Goal: Transaction & Acquisition: Obtain resource

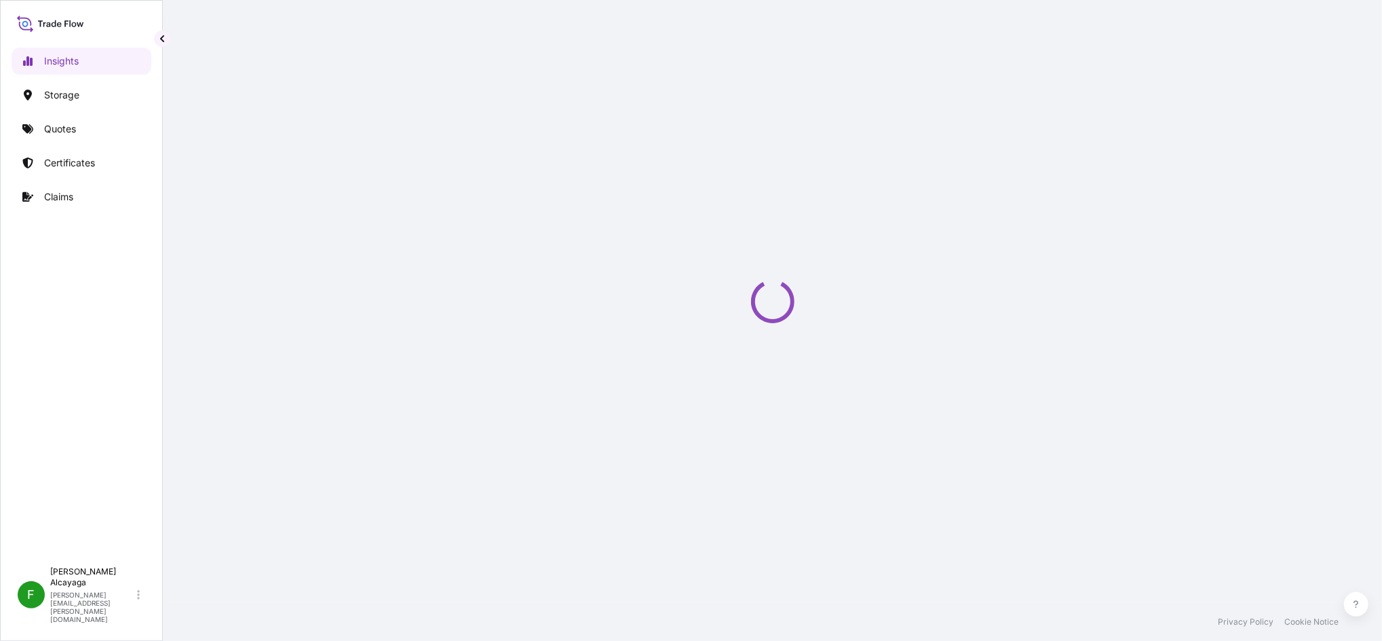
select select "2025"
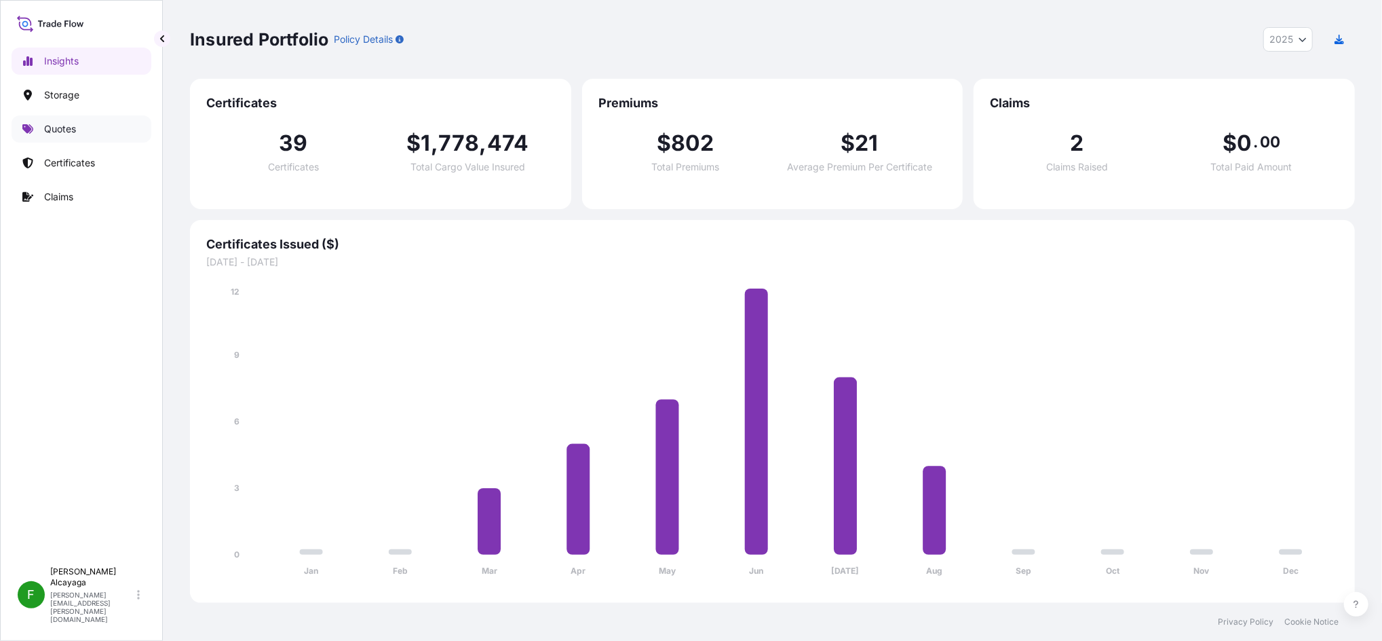
click at [104, 128] on link "Quotes" at bounding box center [82, 128] width 140 height 27
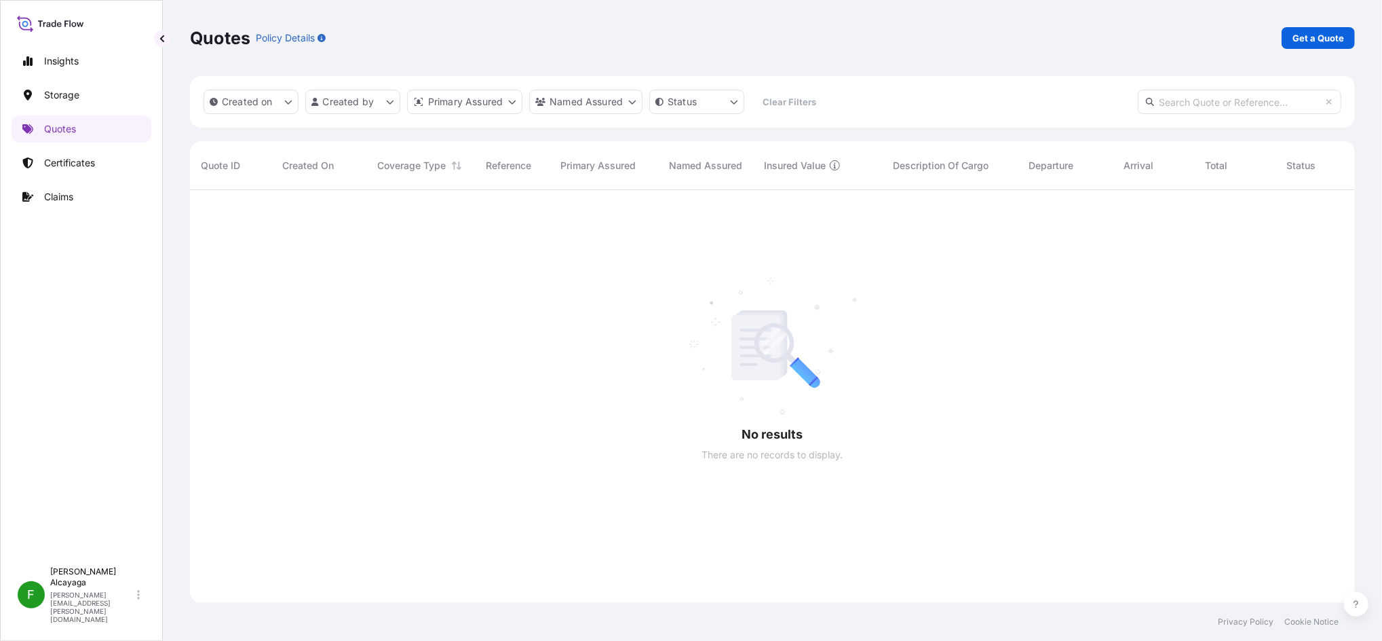
scroll to position [447, 1151]
click at [111, 129] on link "Quotes" at bounding box center [82, 128] width 140 height 27
click at [81, 166] on p "Certificates" at bounding box center [69, 163] width 51 height 14
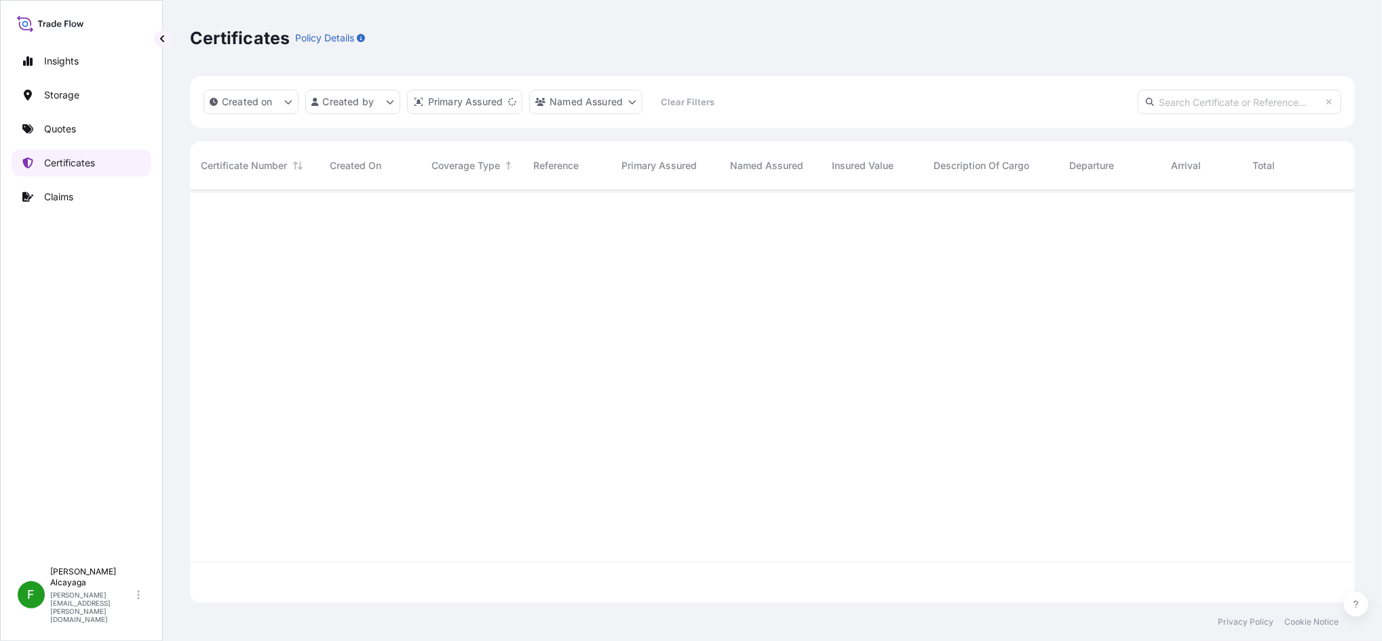
scroll to position [406, 1151]
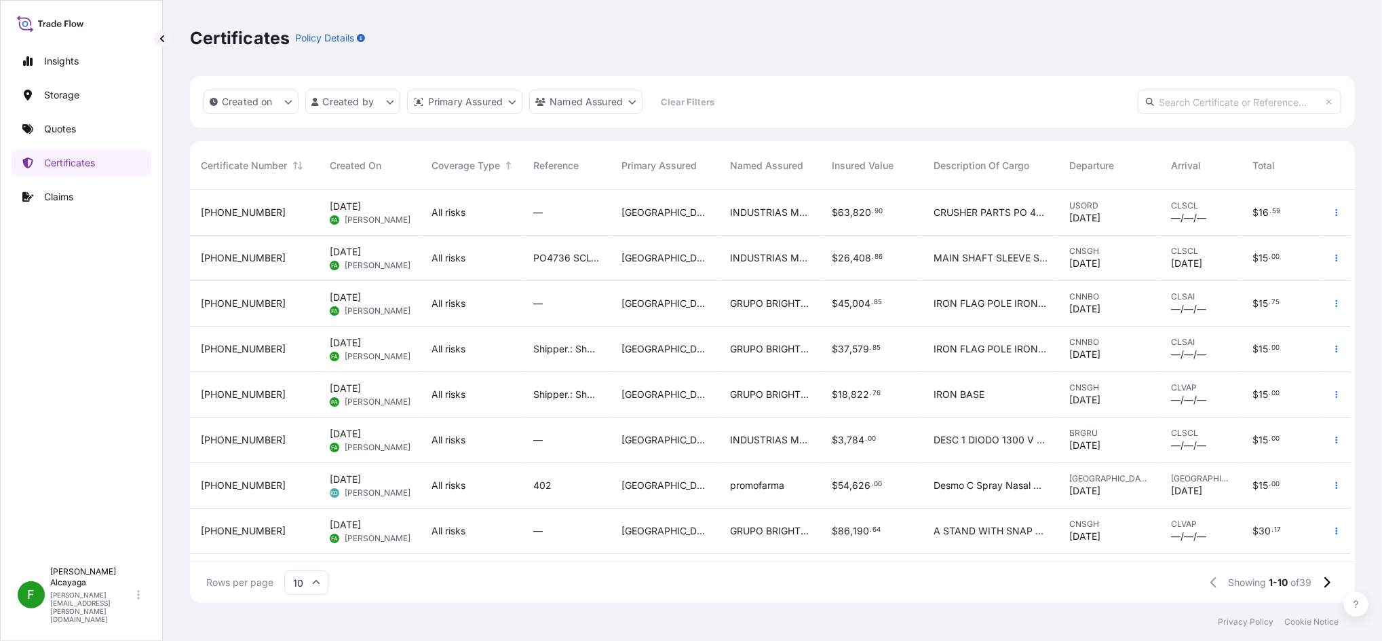
click at [1195, 81] on div "Created on Created by Primary Assured Named Assured Clear Filters" at bounding box center [772, 102] width 1165 height 52
click at [1208, 98] on input "text" at bounding box center [1240, 102] width 204 height 24
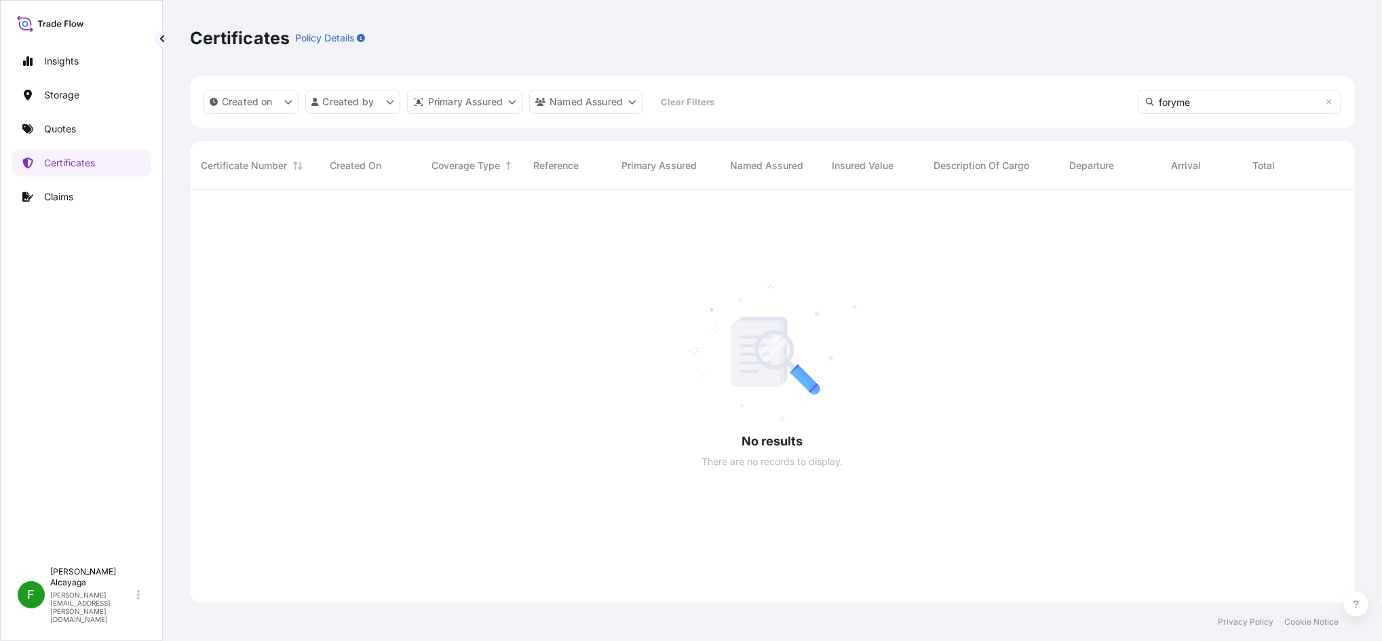
scroll to position [447, 1151]
click at [1234, 92] on input "foryme" at bounding box center [1240, 102] width 204 height 24
paste input "ABRICACION Y COMERCIALIZACON DE PRODUCTOS"
click at [1269, 94] on input "ABRICACION Y" at bounding box center [1240, 102] width 204 height 24
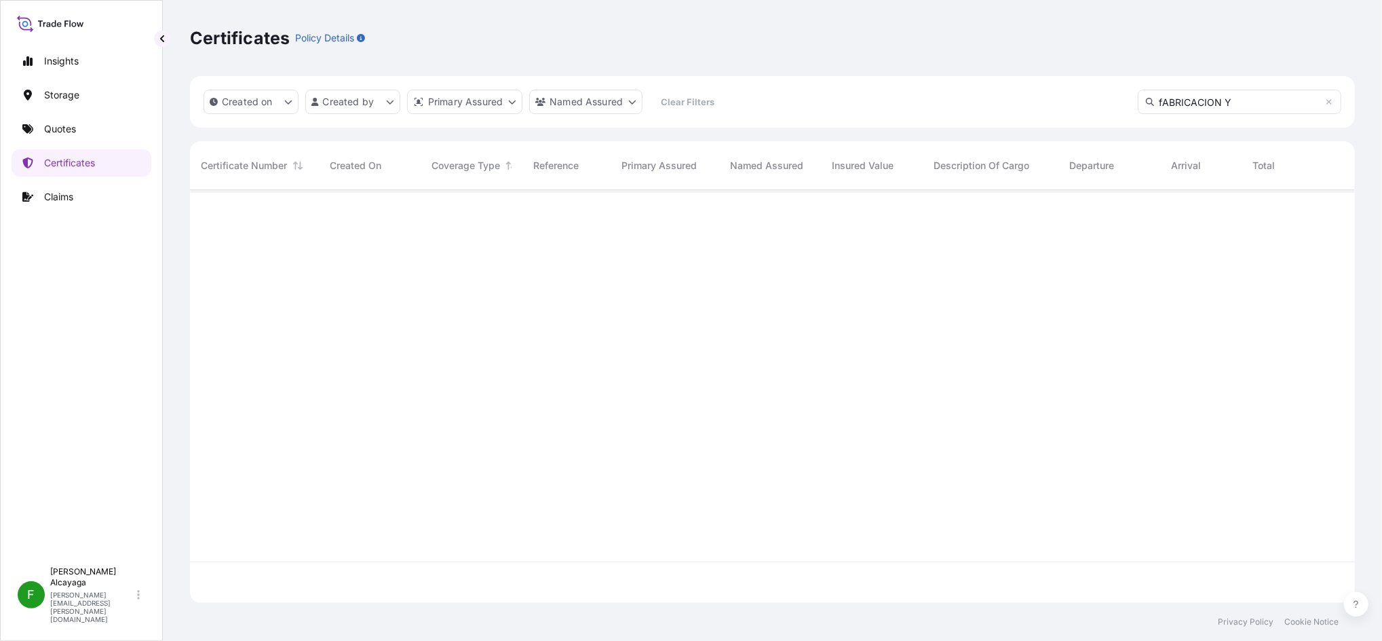
click at [1249, 107] on input "fABRICACION Y" at bounding box center [1240, 102] width 204 height 24
type input "fABRICACION"
paste input "ABRICACION Y COMERCIALIZACON DE PRODUCTOS"
click at [1246, 107] on input "FABRICACION" at bounding box center [1240, 102] width 204 height 24
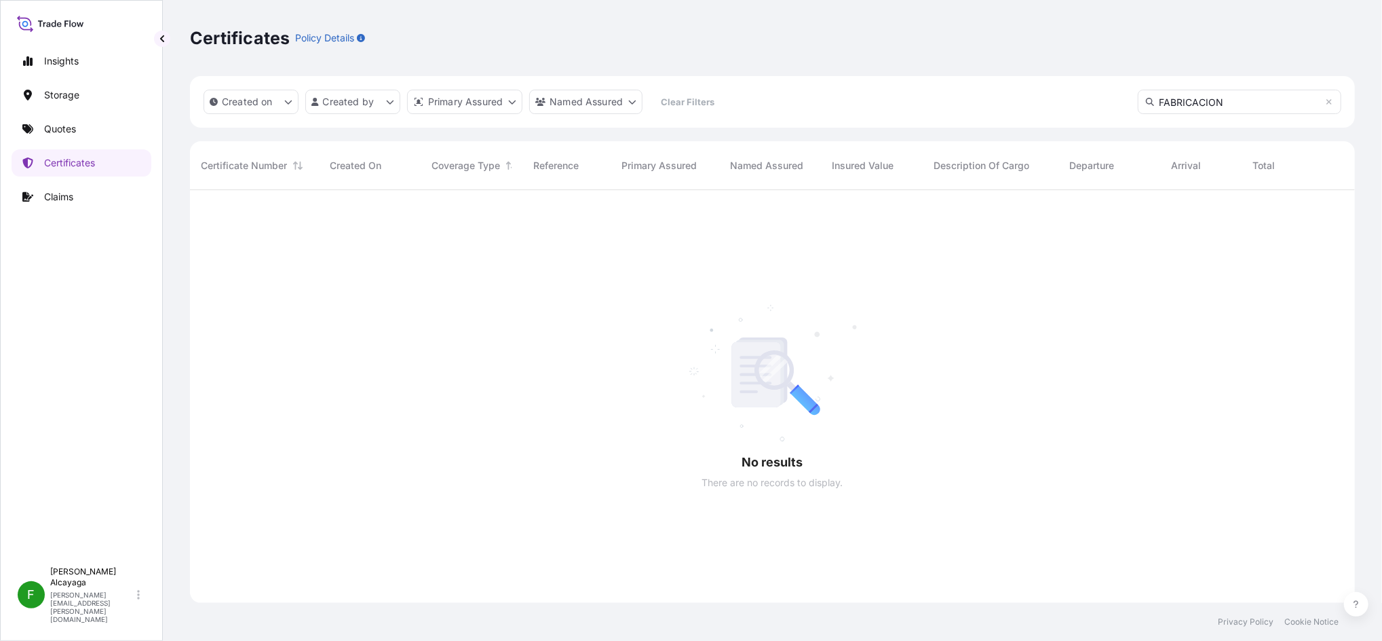
type input "FABRICACION"
click at [114, 159] on link "Certificates" at bounding box center [82, 162] width 140 height 27
click at [94, 134] on link "Quotes" at bounding box center [82, 128] width 140 height 27
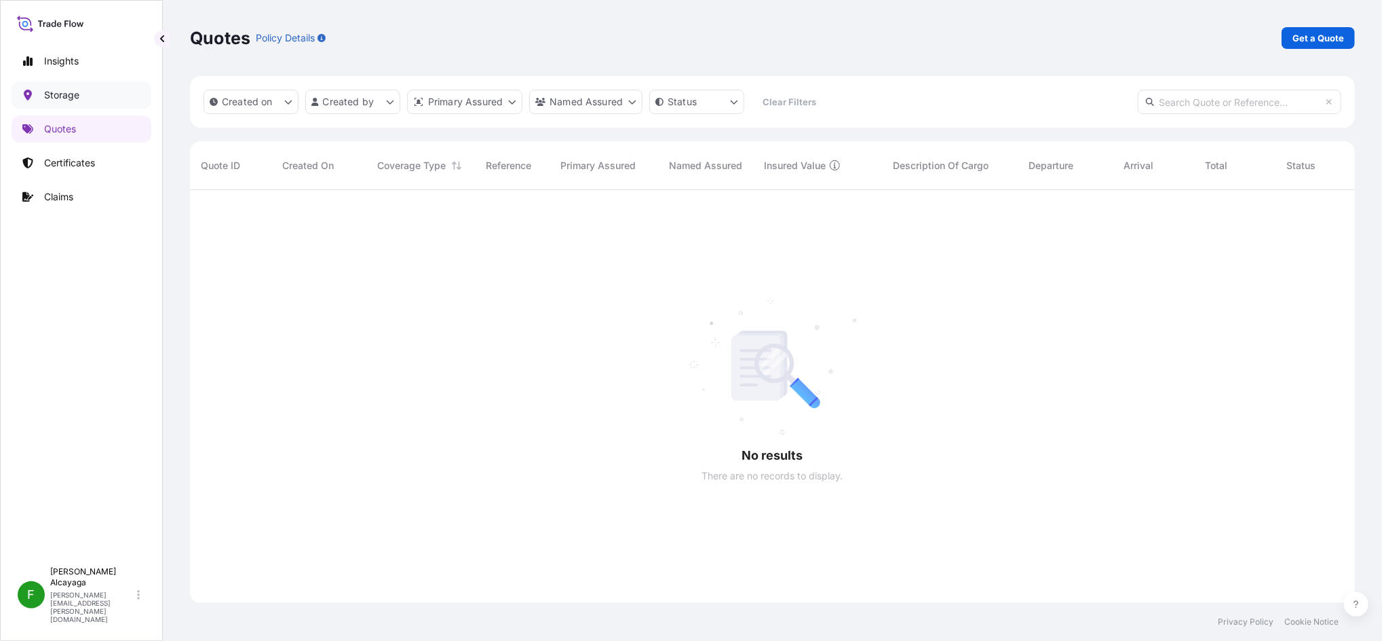
click at [91, 99] on link "Storage" at bounding box center [82, 94] width 140 height 27
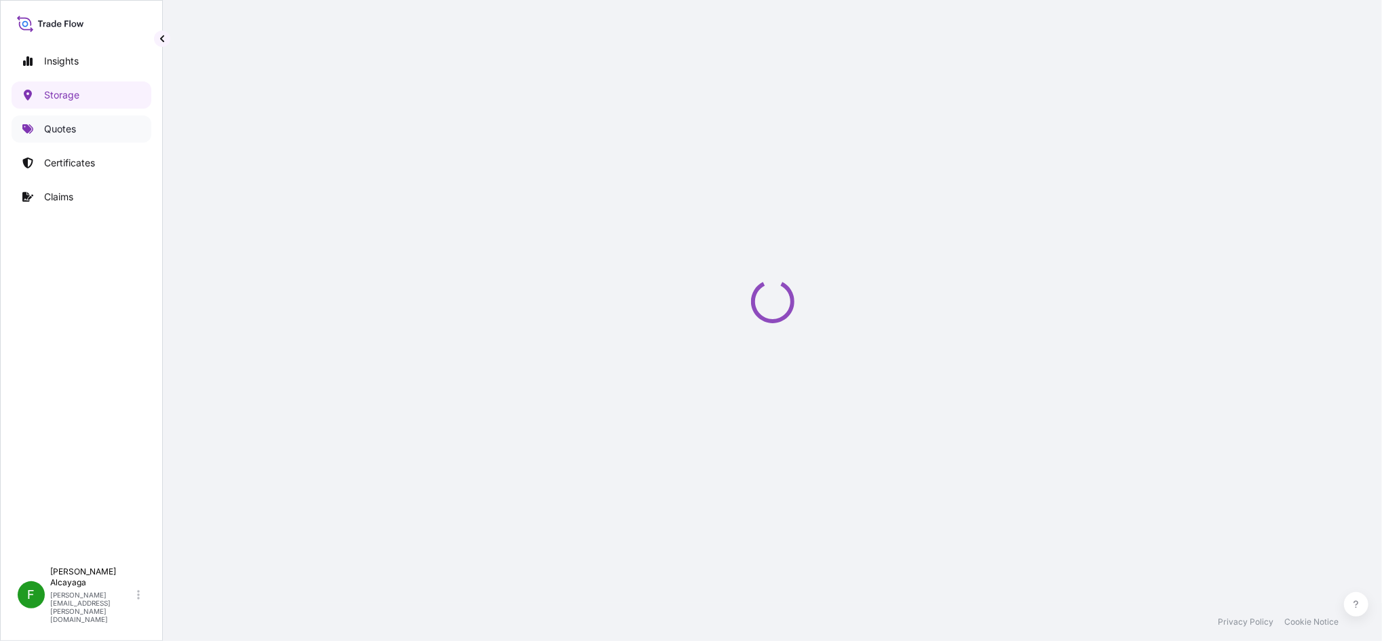
click at [85, 128] on link "Quotes" at bounding box center [82, 128] width 140 height 27
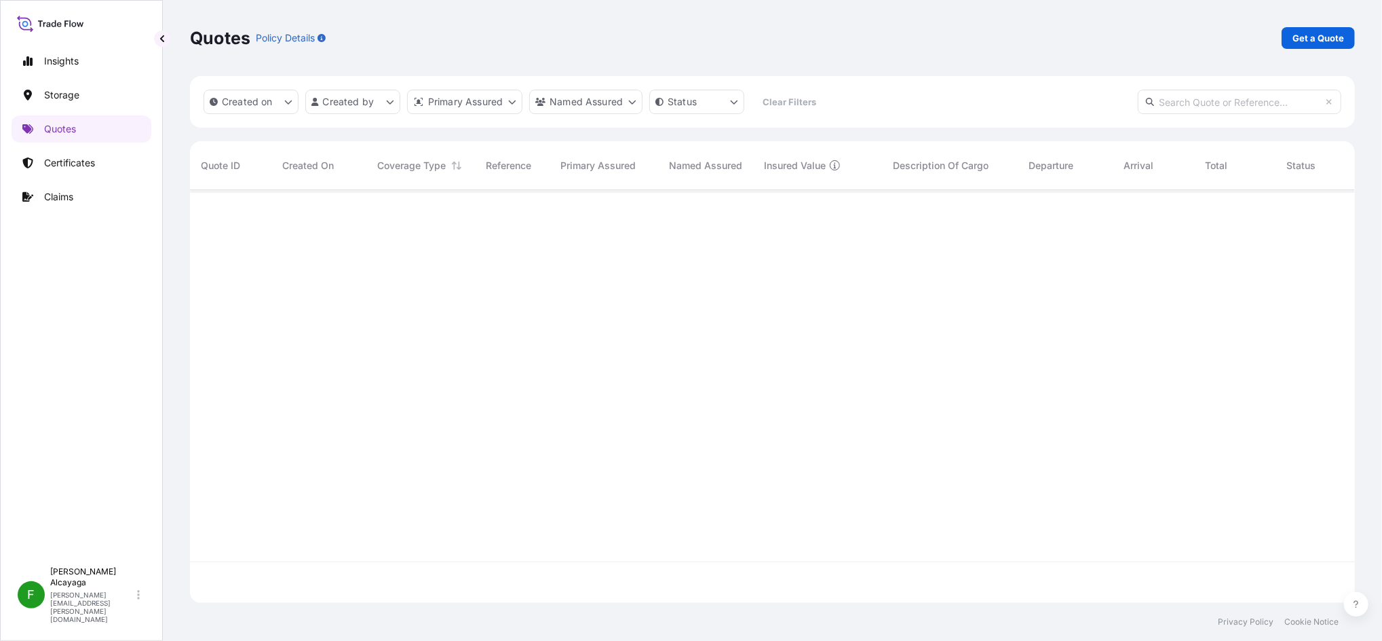
scroll to position [14, 14]
click at [1288, 56] on div "Quotes Policy Details Get a Quote" at bounding box center [772, 38] width 1165 height 76
click at [1314, 37] on p "Get a Quote" at bounding box center [1319, 38] width 52 height 14
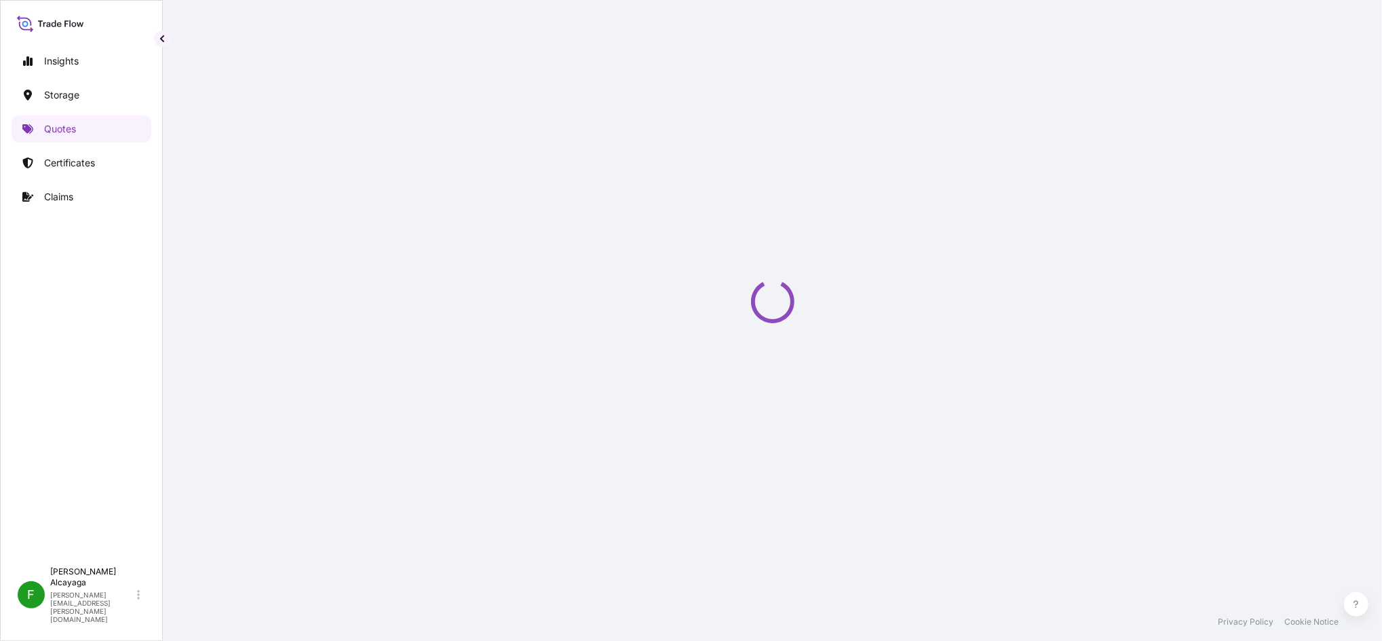
select select "Water"
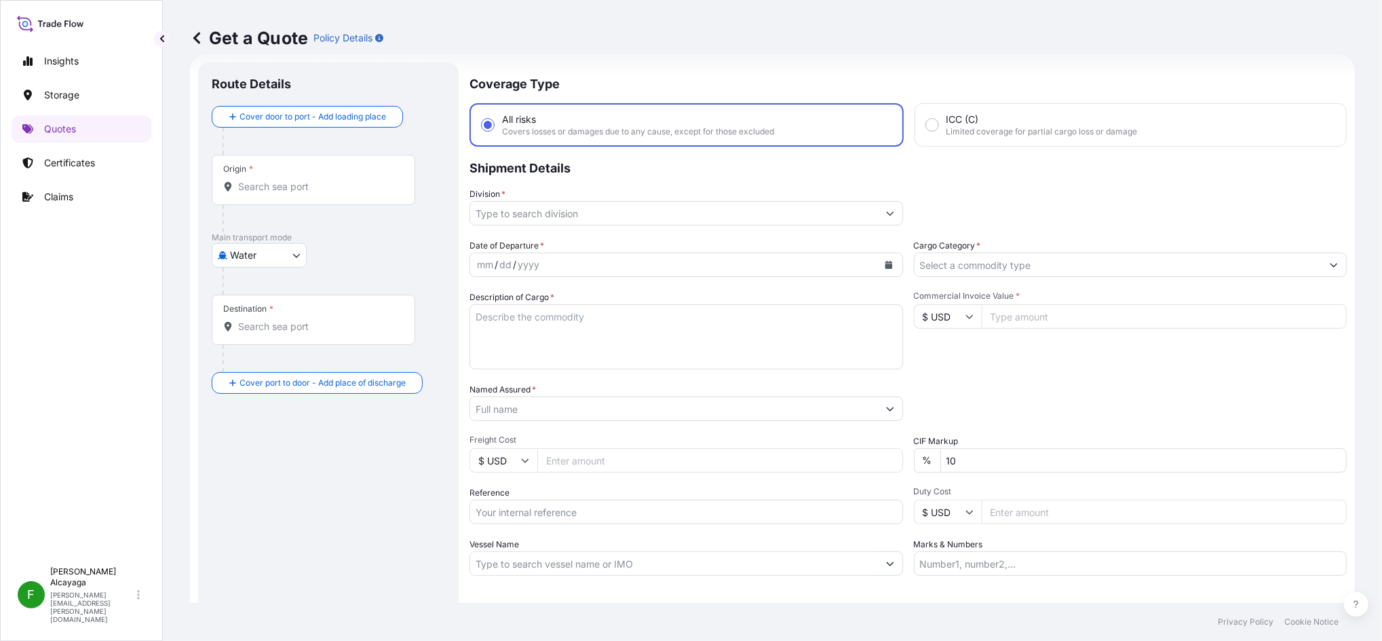
click at [559, 218] on input "Division *" at bounding box center [674, 213] width 408 height 24
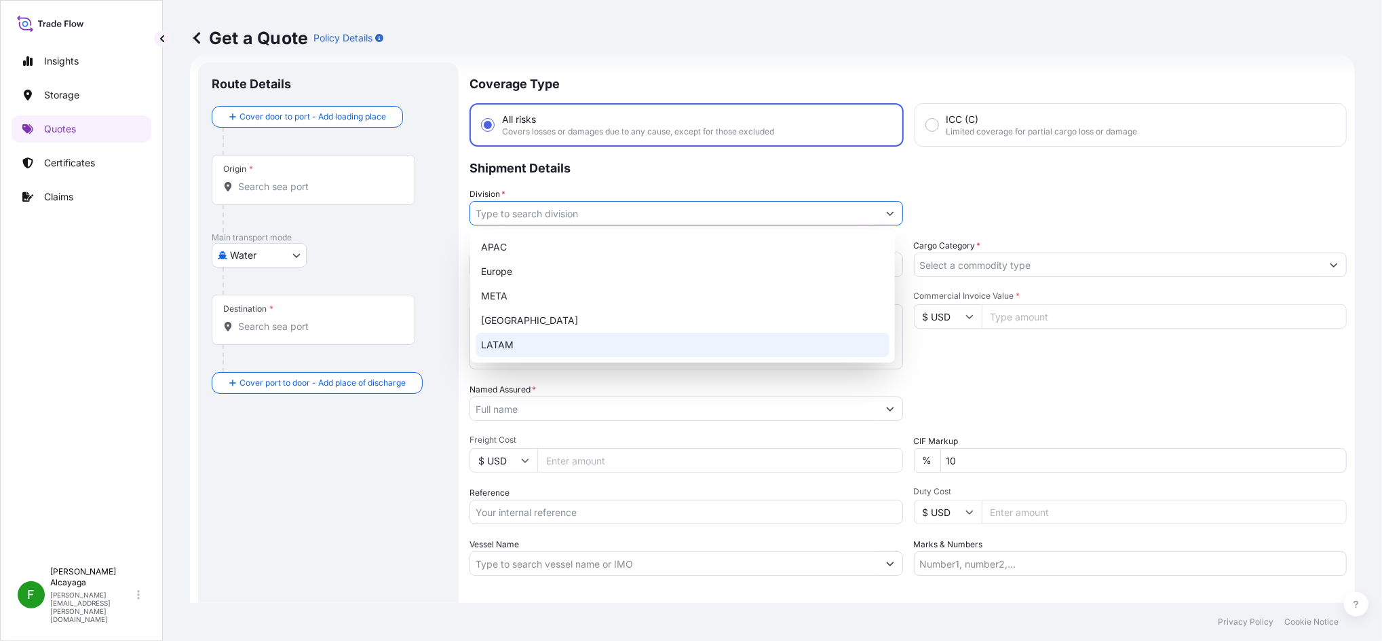
click at [528, 337] on div "LATAM" at bounding box center [683, 344] width 414 height 24
type input "LATAM"
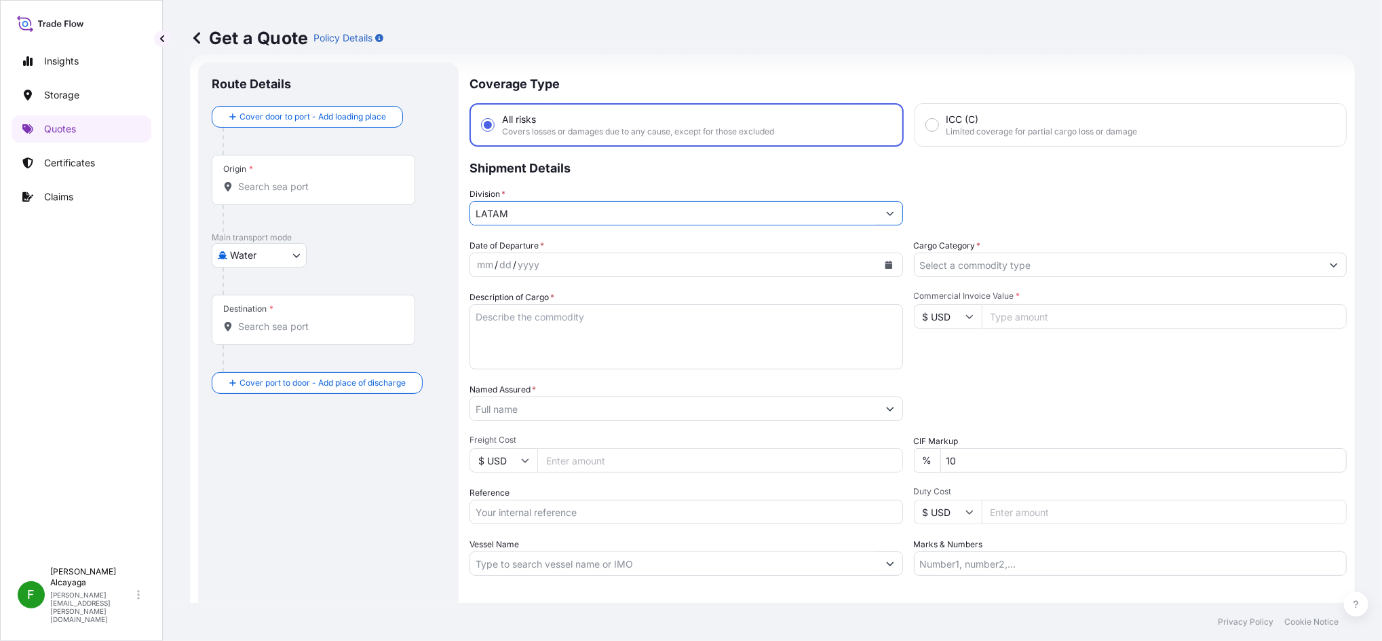
click at [316, 189] on input "Origin *" at bounding box center [318, 187] width 160 height 14
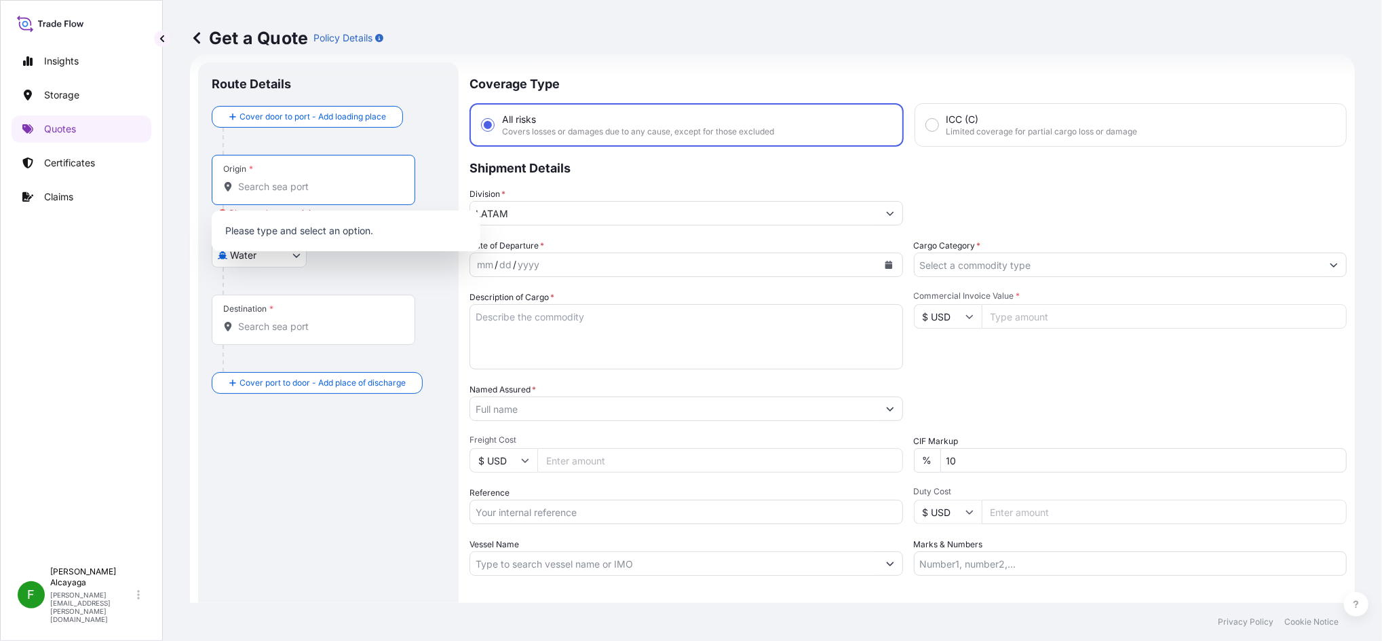
type input "x"
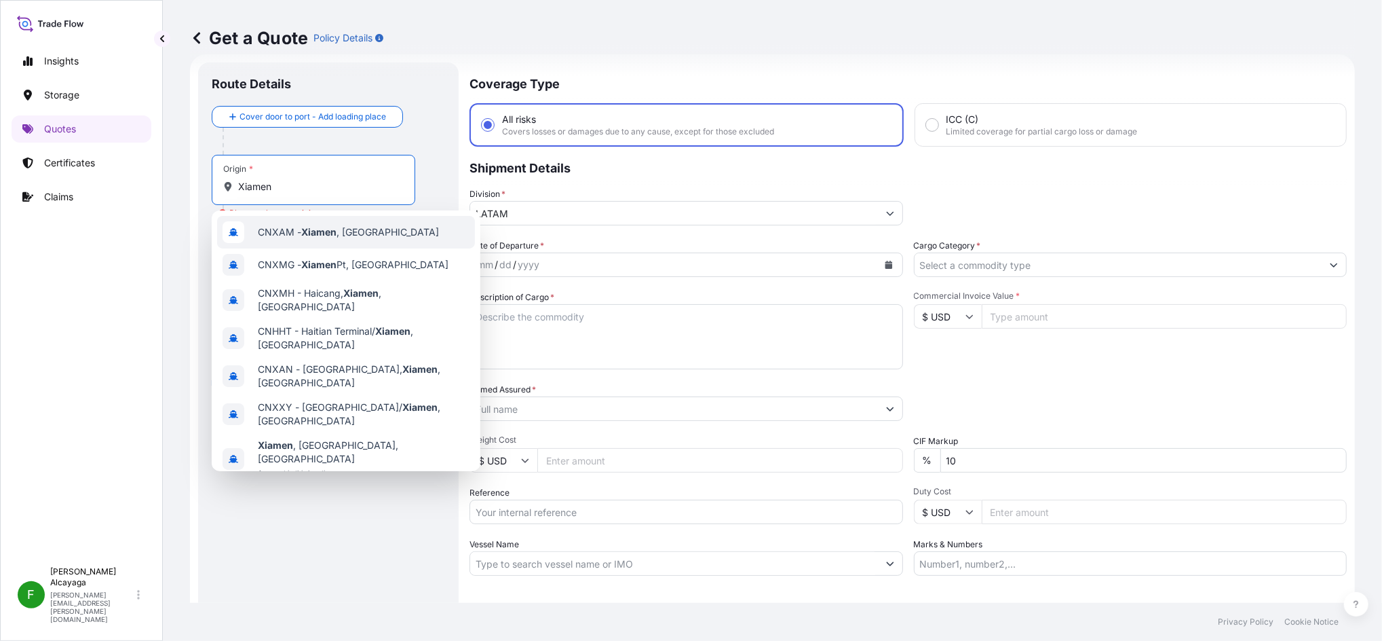
click at [341, 236] on span "CNXAM - [GEOGRAPHIC_DATA] , [GEOGRAPHIC_DATA]" at bounding box center [348, 232] width 181 height 14
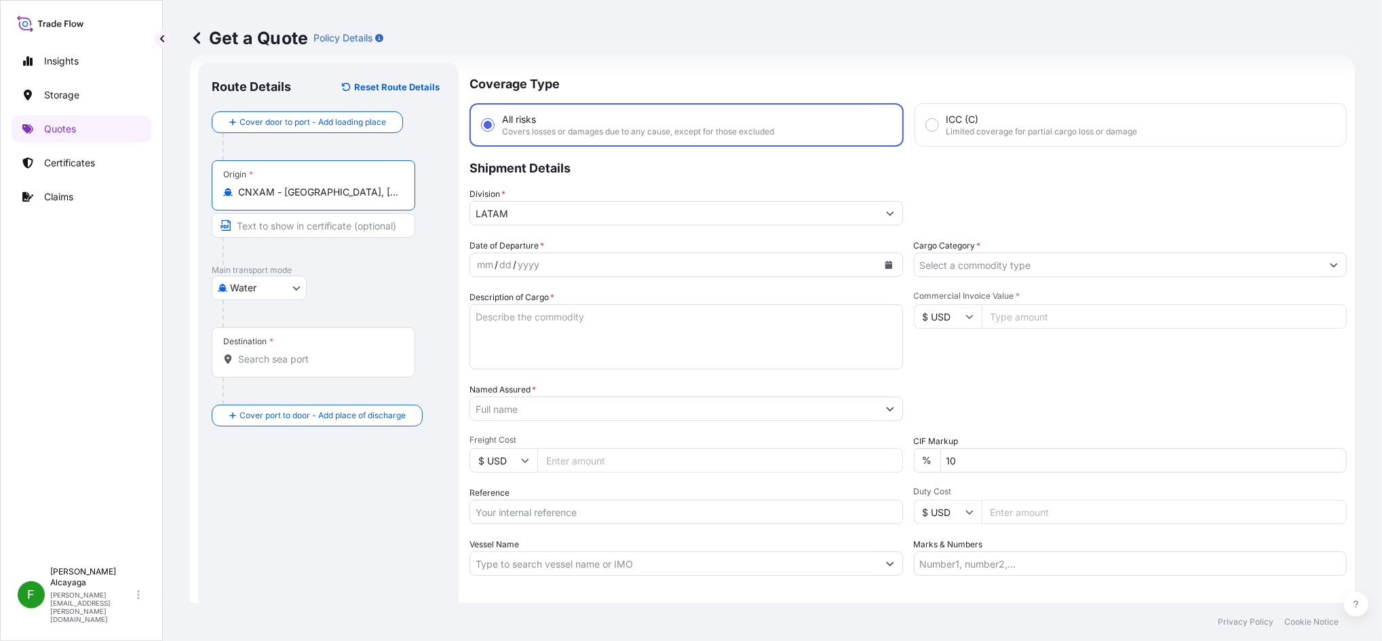
type input "CNXAM - [GEOGRAPHIC_DATA], [GEOGRAPHIC_DATA]"
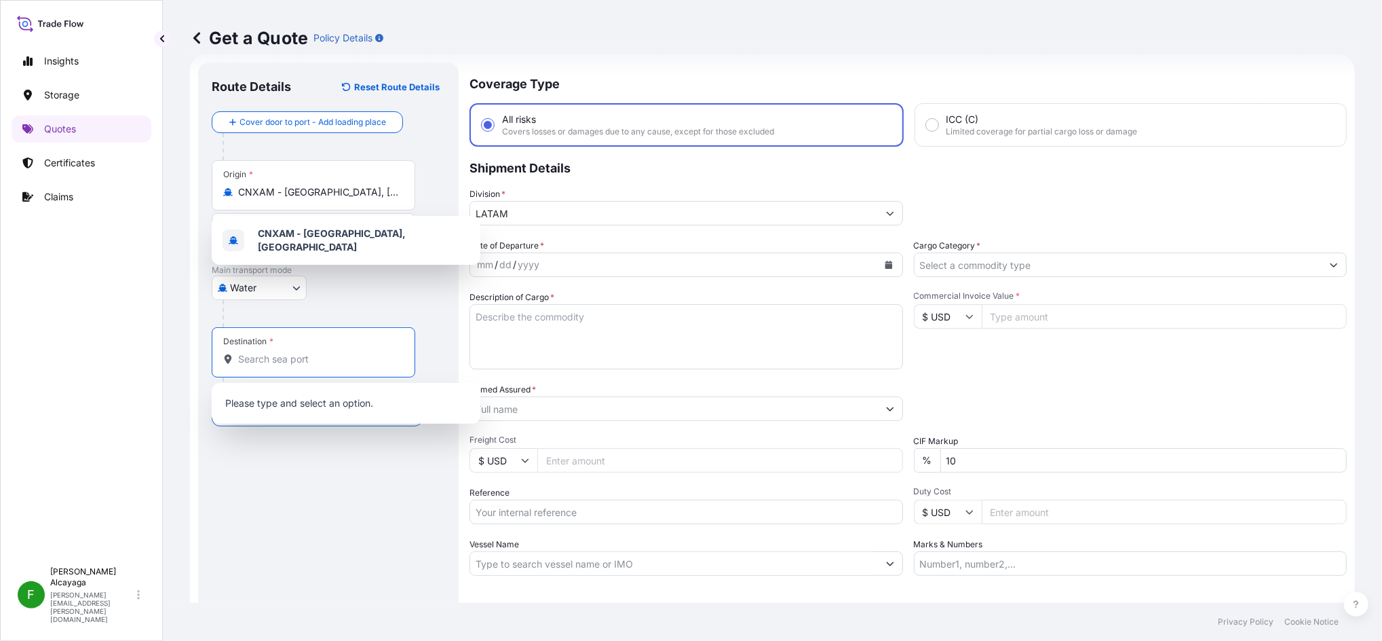
click at [284, 357] on input "Destination *" at bounding box center [318, 359] width 160 height 14
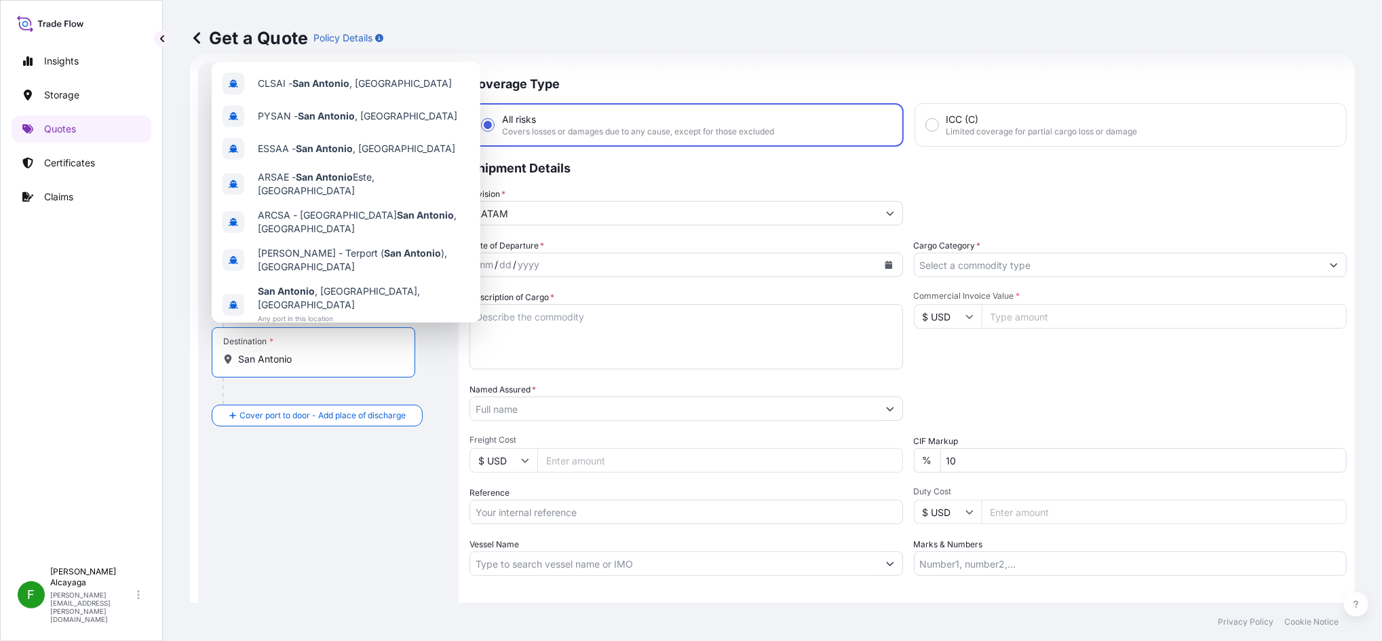
drag, startPoint x: 354, startPoint y: 485, endPoint x: 345, endPoint y: 479, distance: 10.2
click at [345, 479] on div "Route Details Reset Route Details Cover door to port - Add loading place Place …" at bounding box center [328, 369] width 233 height 587
drag, startPoint x: 345, startPoint y: 479, endPoint x: 326, endPoint y: 360, distance: 120.4
click at [326, 360] on input "San Antonio" at bounding box center [318, 359] width 160 height 14
click at [370, 90] on span "CLSAI - [GEOGRAPHIC_DATA] , [GEOGRAPHIC_DATA]" at bounding box center [355, 84] width 194 height 14
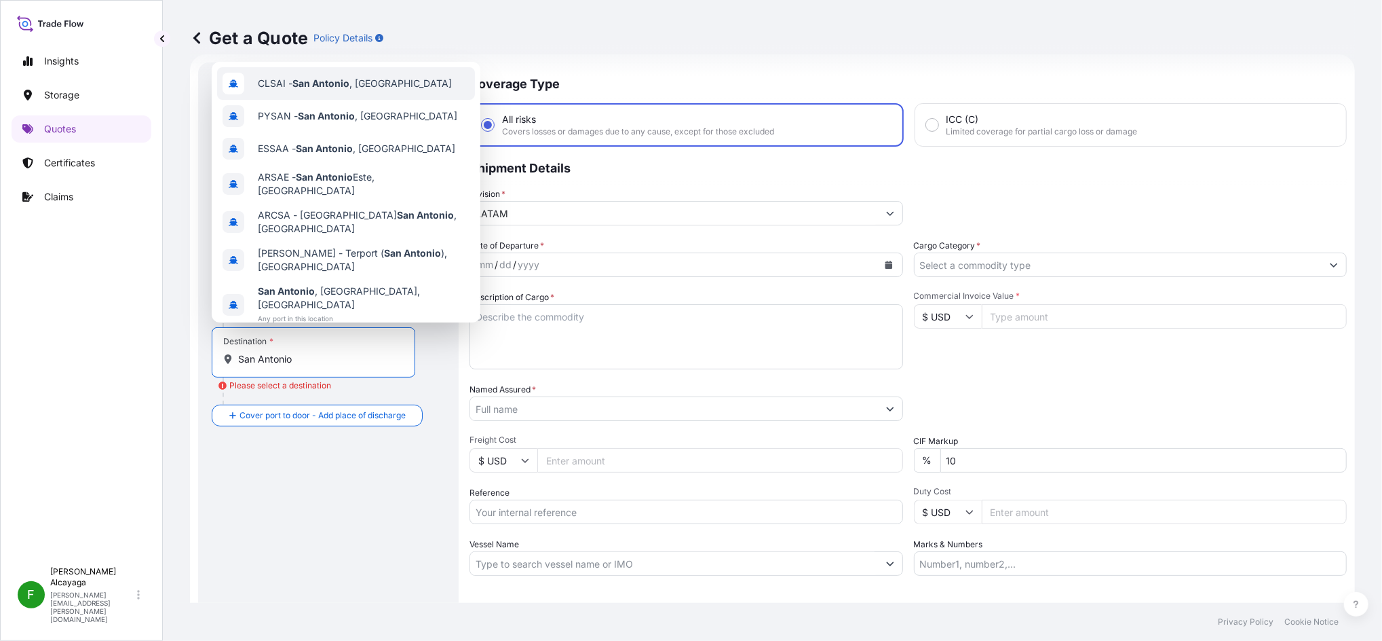
type input "CLSAI - [GEOGRAPHIC_DATA], [GEOGRAPHIC_DATA]"
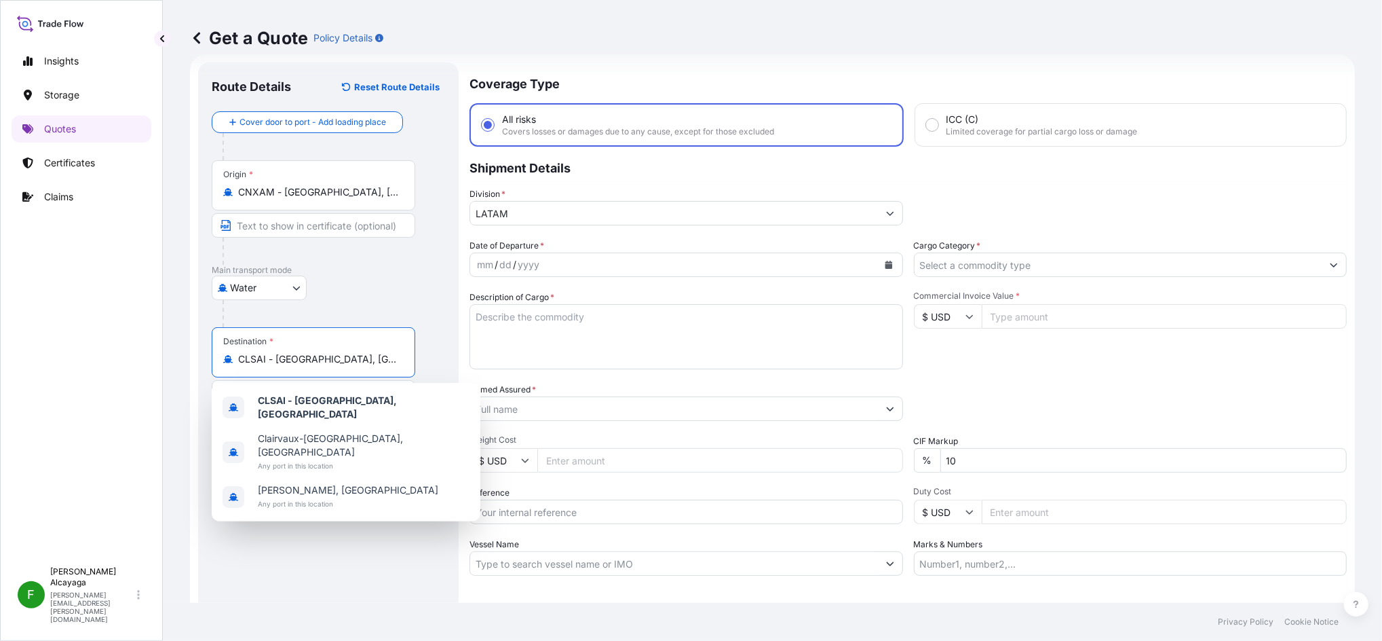
click at [577, 271] on div "mm / dd / yyyy" at bounding box center [674, 264] width 408 height 24
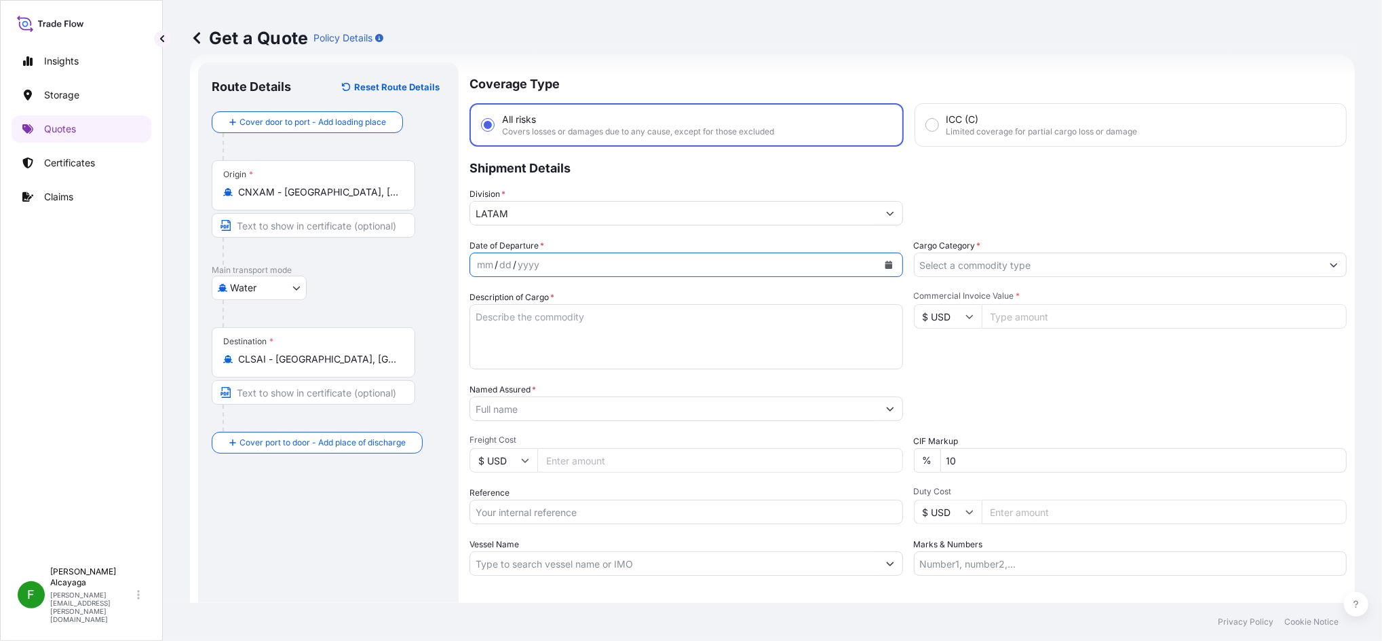
click at [885, 261] on icon "Calendar" at bounding box center [888, 265] width 7 height 8
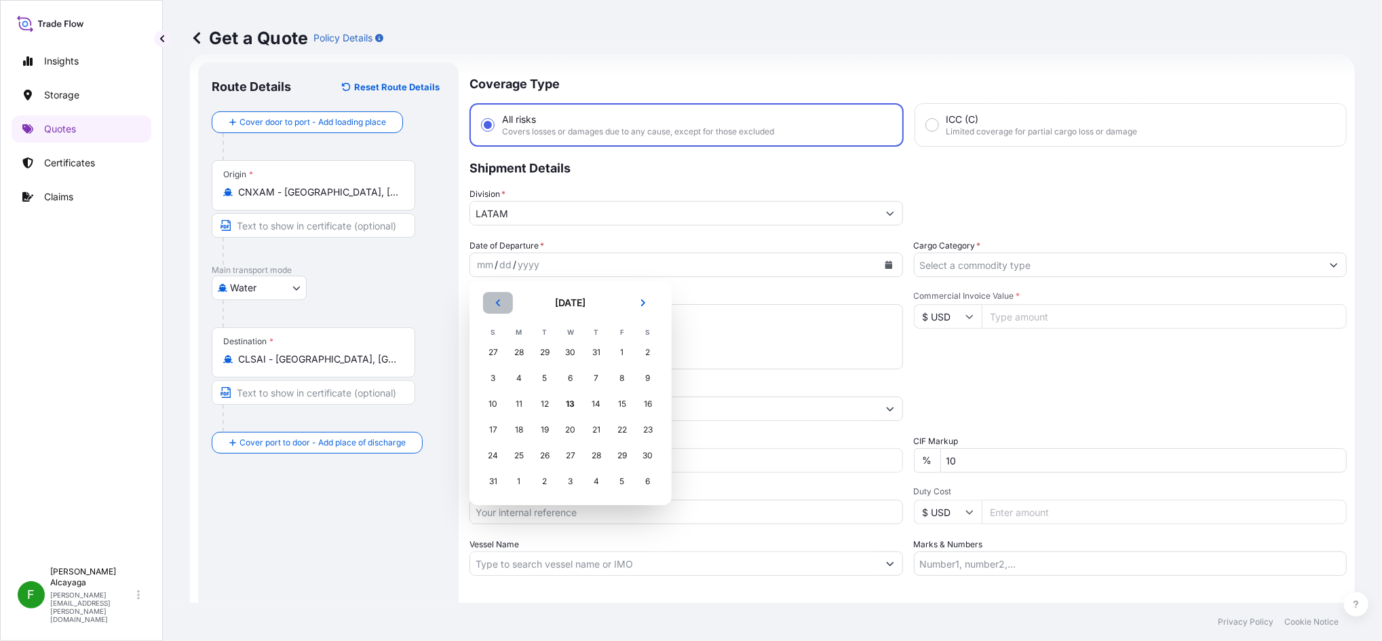
click at [485, 299] on button "Previous" at bounding box center [498, 303] width 30 height 22
click at [569, 383] on div "9" at bounding box center [570, 378] width 24 height 24
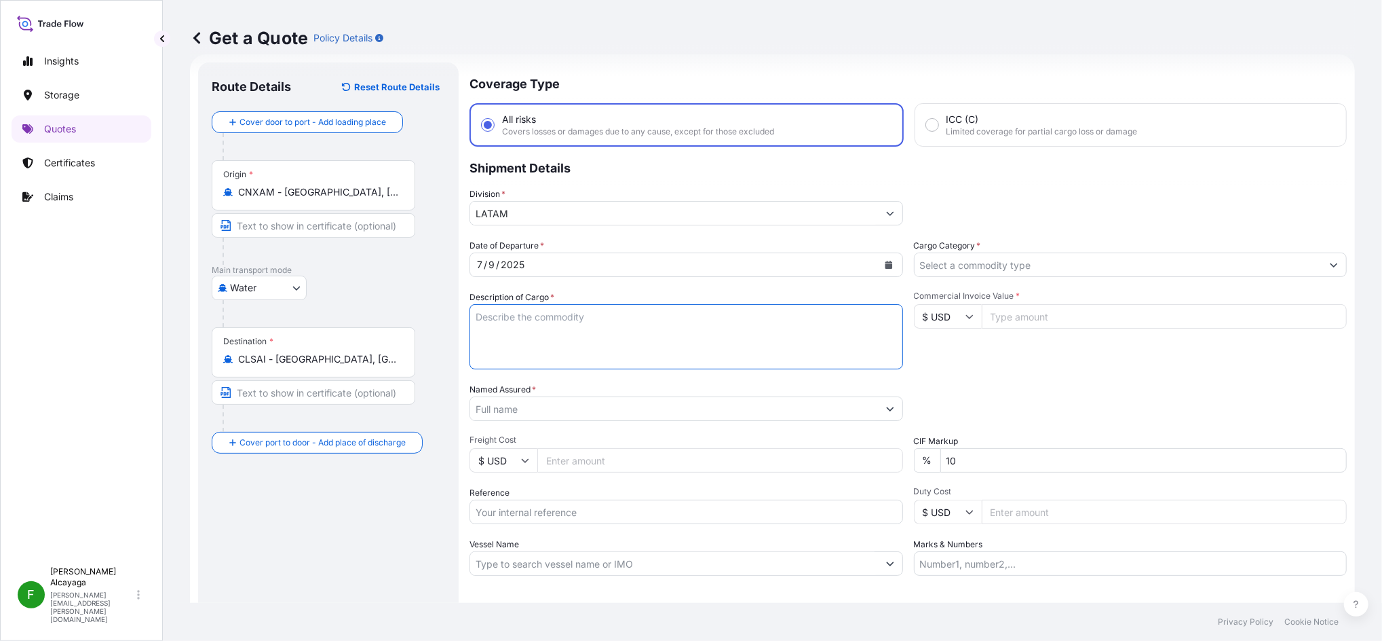
click at [570, 328] on textarea "Description of Cargo *" at bounding box center [687, 336] width 434 height 65
paste textarea "WASHER"
type textarea "WASHER"
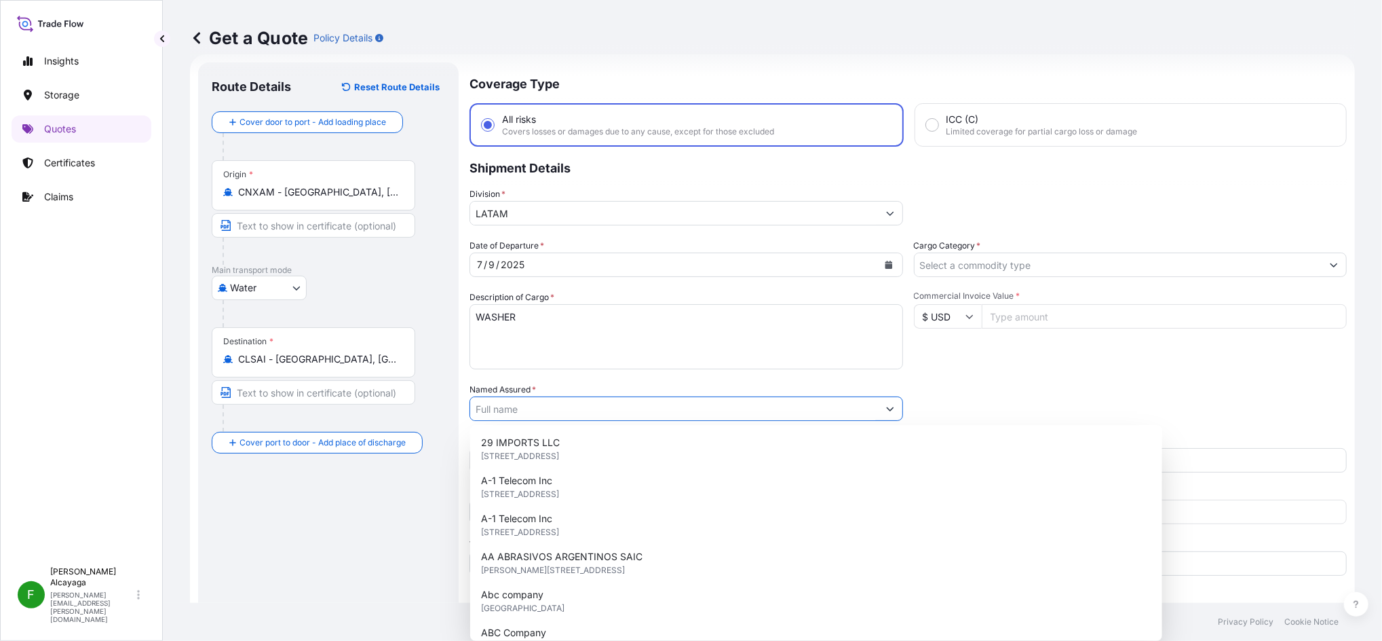
click at [539, 399] on input "Named Assured *" at bounding box center [674, 408] width 408 height 24
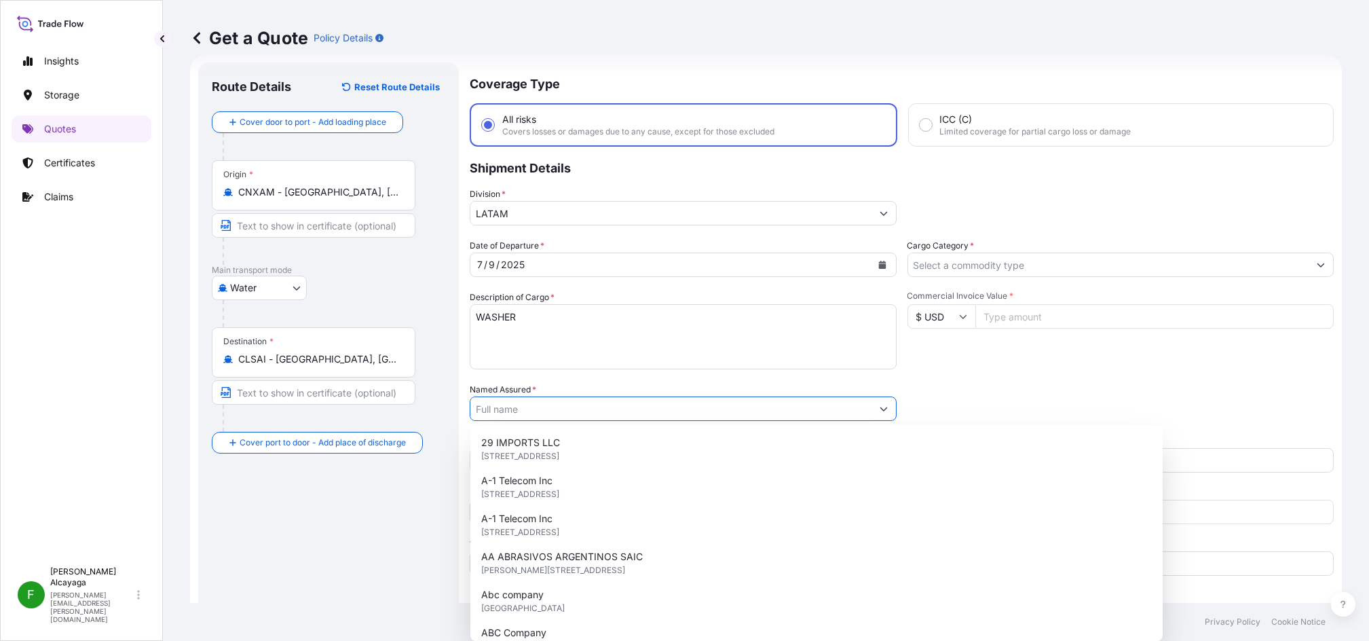
paste input "FABRICACION Y COMERCIALIZACION DE PRODUCTOS METALICOS MECANIZADOS SPA (FORYMEC)"
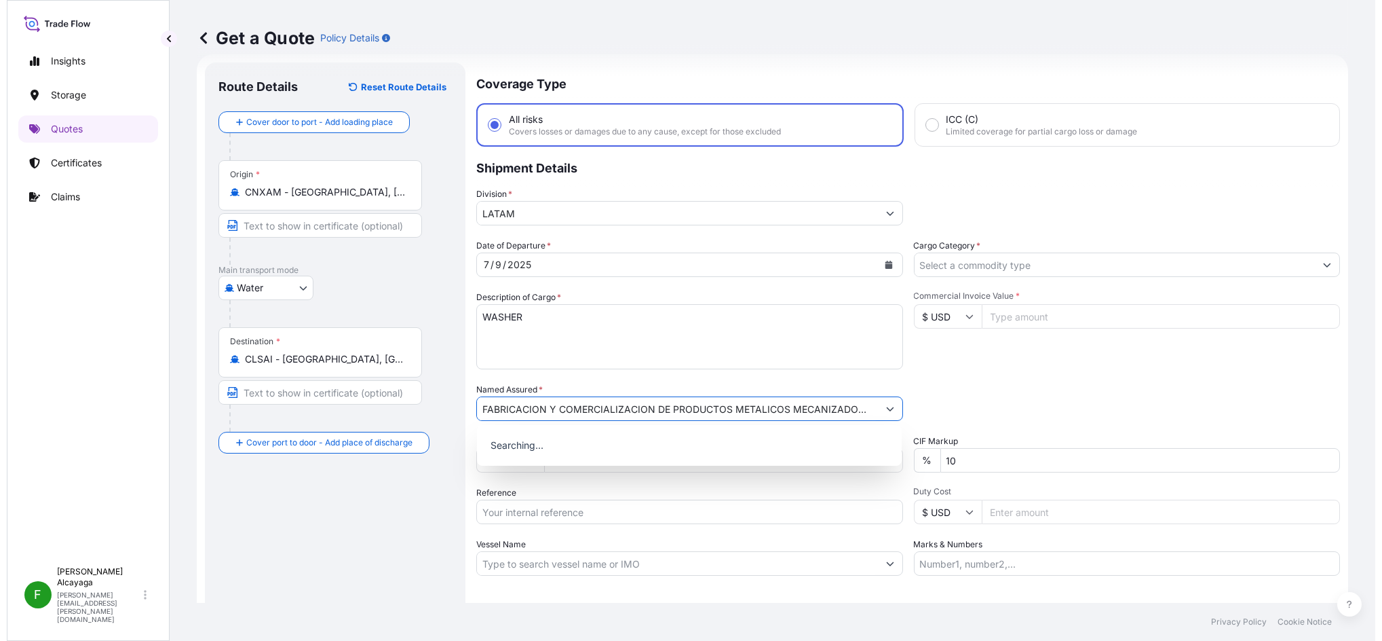
scroll to position [0, 62]
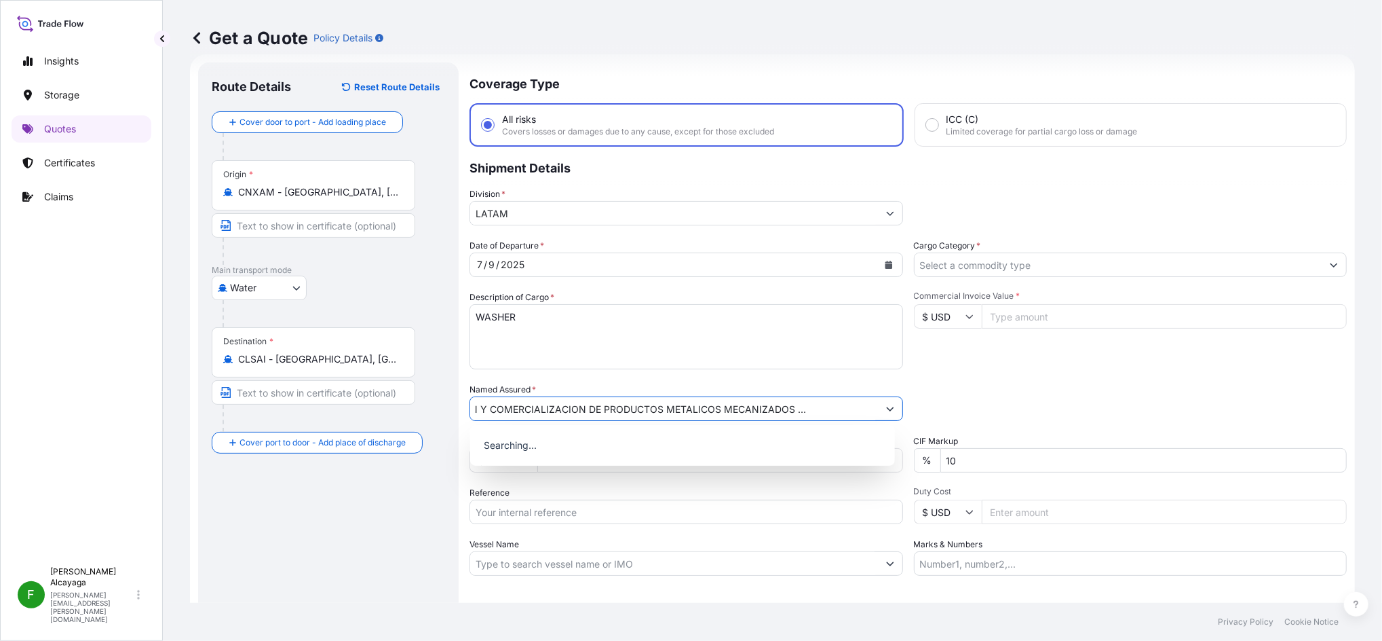
type input "FABRICACION Y COMERCIALIZACION DE PRODUCTOS METALICOS MECANIZADOS SPA (FORYMEC)"
click at [980, 400] on div "Packing Category Type to search a container mode Please select a primary mode o…" at bounding box center [1131, 402] width 434 height 38
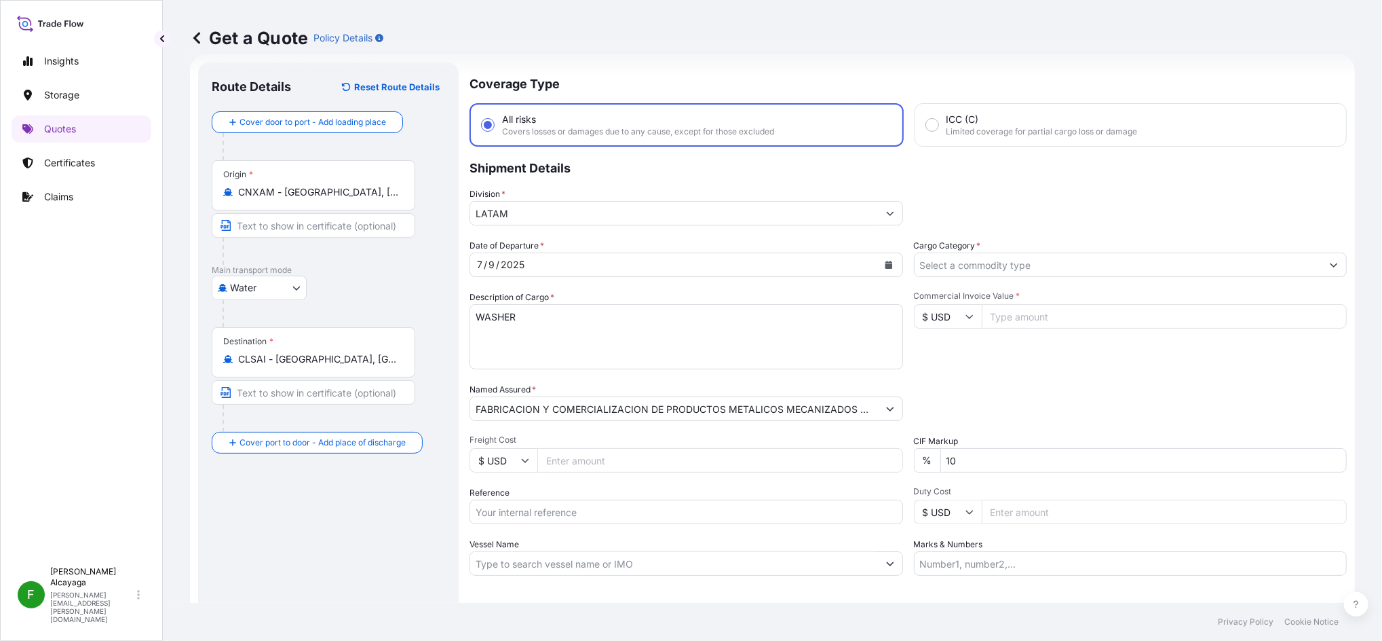
click at [1036, 317] on input "Commercial Invoice Value *" at bounding box center [1165, 316] width 366 height 24
click at [662, 451] on input "Freight Cost" at bounding box center [720, 460] width 366 height 24
type input "267"
click at [1073, 396] on div "Packing Category Type to search a container mode Please select a primary mode o…" at bounding box center [1131, 402] width 434 height 38
drag, startPoint x: 1025, startPoint y: 316, endPoint x: 1033, endPoint y: 303, distance: 15.5
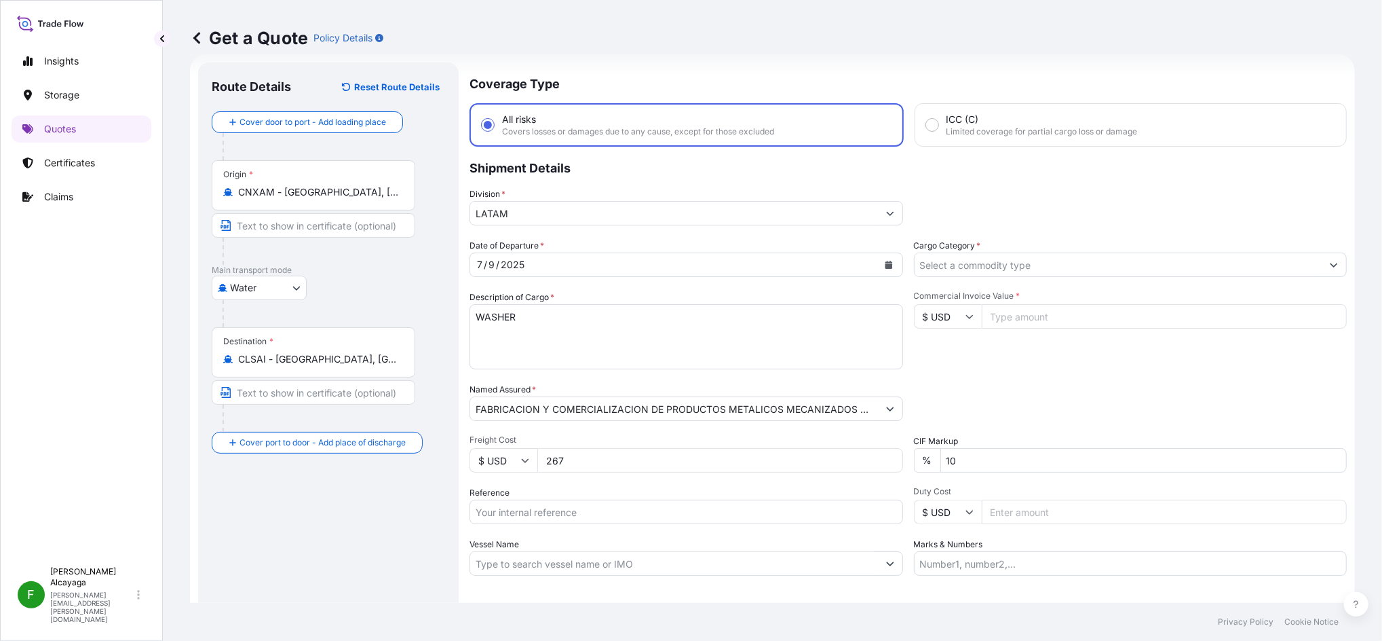
click at [1025, 316] on input "Commercial Invoice Value *" at bounding box center [1165, 316] width 366 height 24
type input "19888"
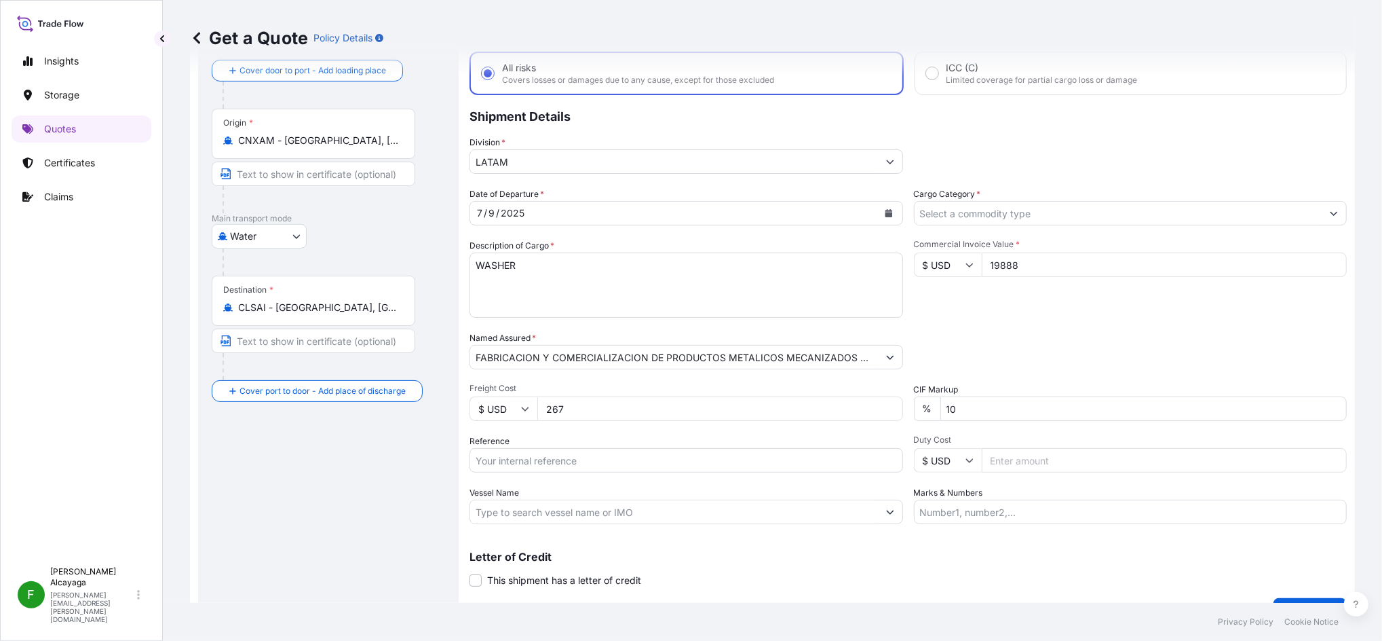
scroll to position [101, 0]
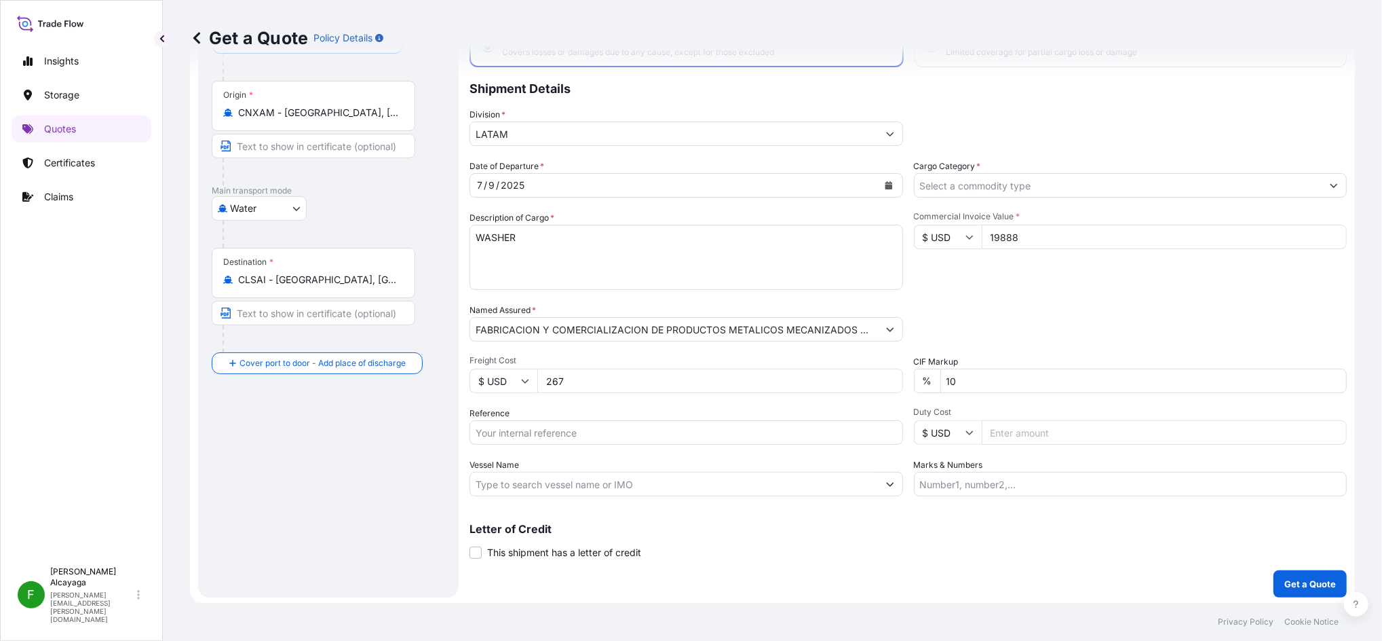
click at [954, 493] on input "Marks & Numbers" at bounding box center [1131, 484] width 434 height 24
type input "Value of insurance USD 40.00"
click at [663, 442] on input "Reference" at bounding box center [687, 432] width 434 height 24
paste input "PO-18/2025"
type input "PO-18/2025"
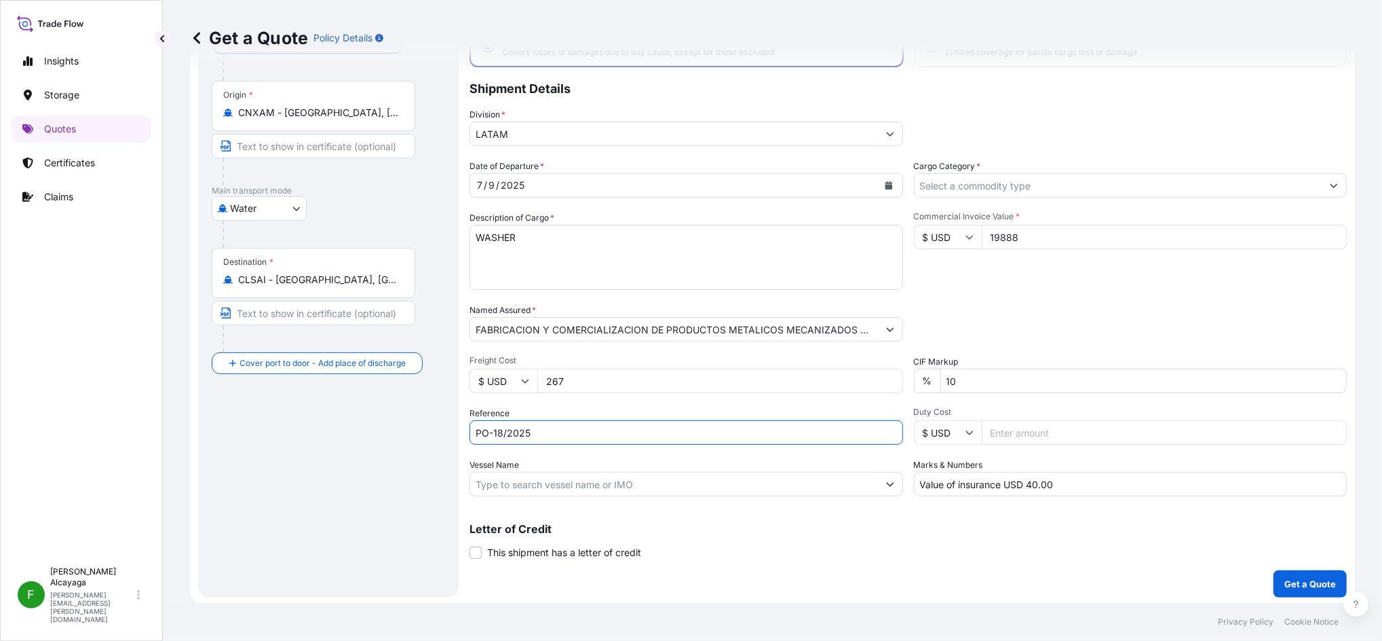
click at [1288, 562] on div "Coverage Type All risks Covers losses or damages due to any cause, except for t…" at bounding box center [908, 290] width 877 height 614
click at [1295, 577] on p "Get a Quote" at bounding box center [1310, 584] width 52 height 14
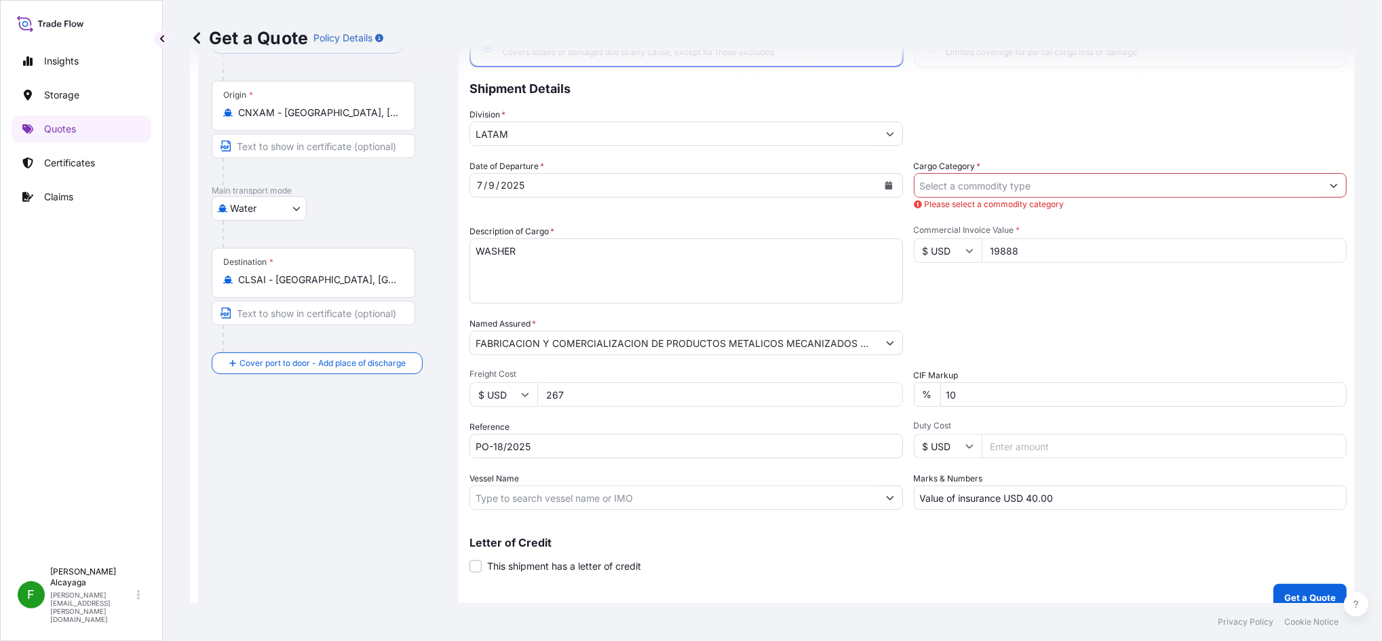
click at [975, 193] on input "Cargo Category *" at bounding box center [1119, 185] width 408 height 24
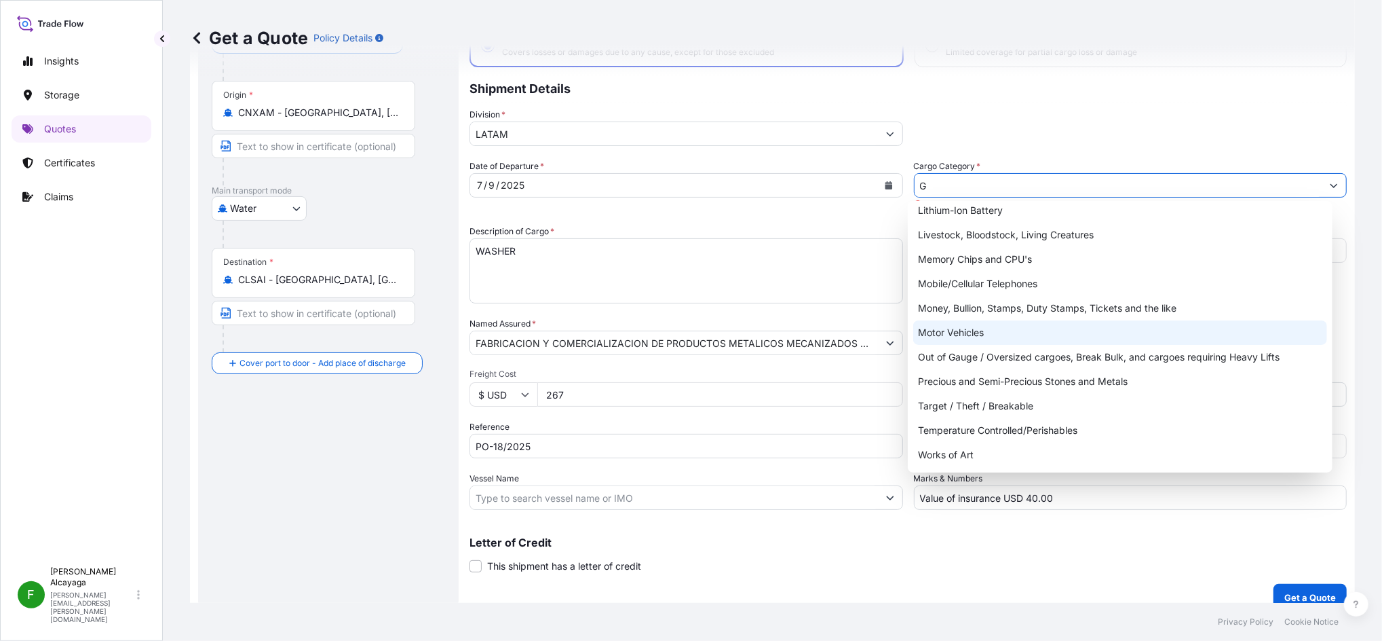
scroll to position [0, 0]
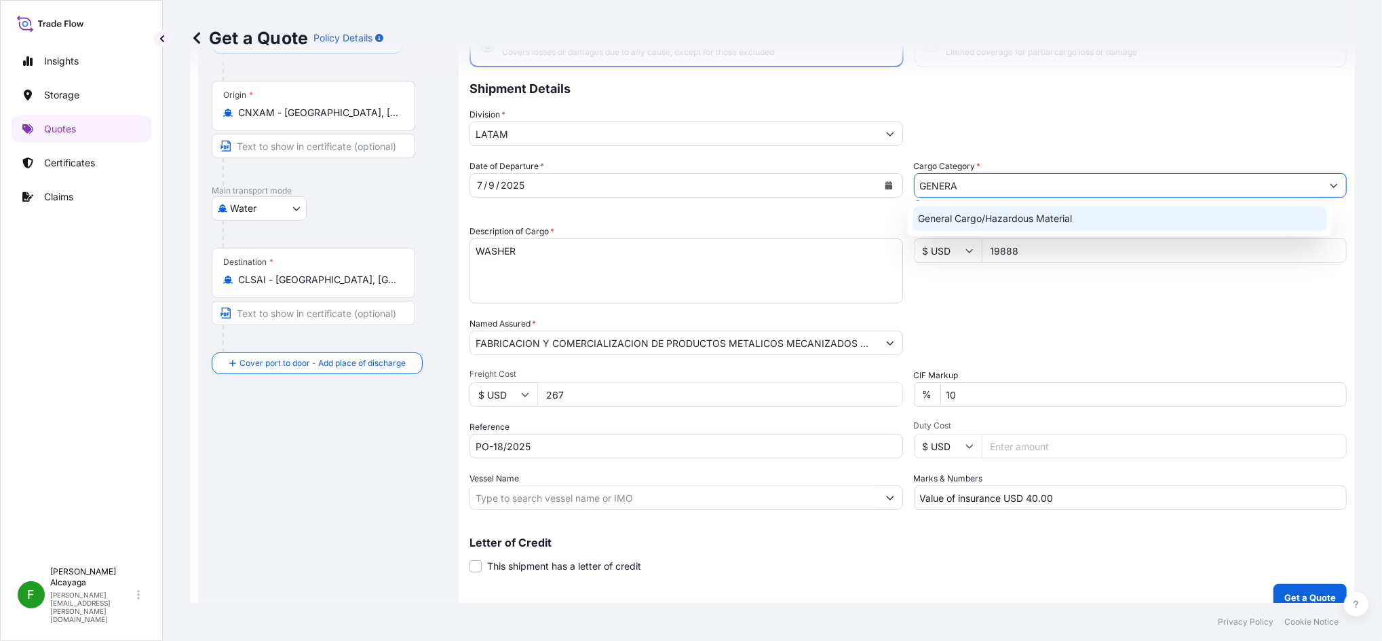
click at [1111, 226] on div "General Cargo/Hazardous Material" at bounding box center [1120, 218] width 414 height 24
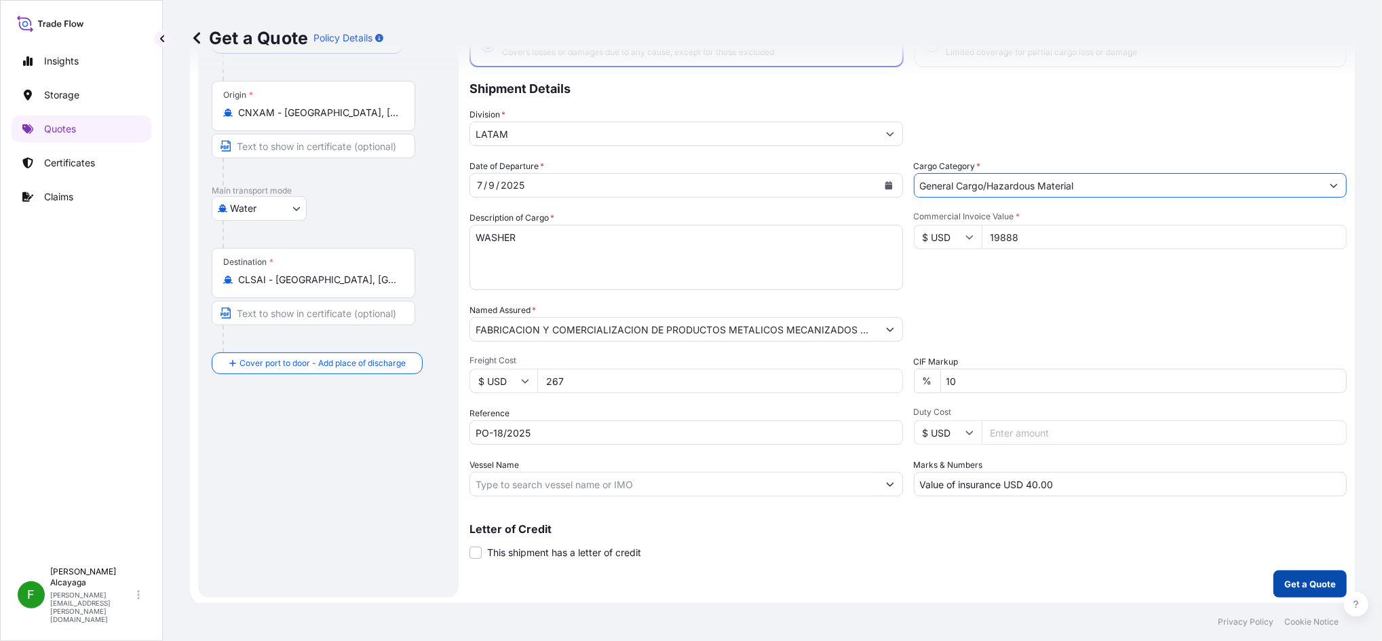
type input "General Cargo/Hazardous Material"
click at [1295, 584] on p "Get a Quote" at bounding box center [1310, 584] width 52 height 14
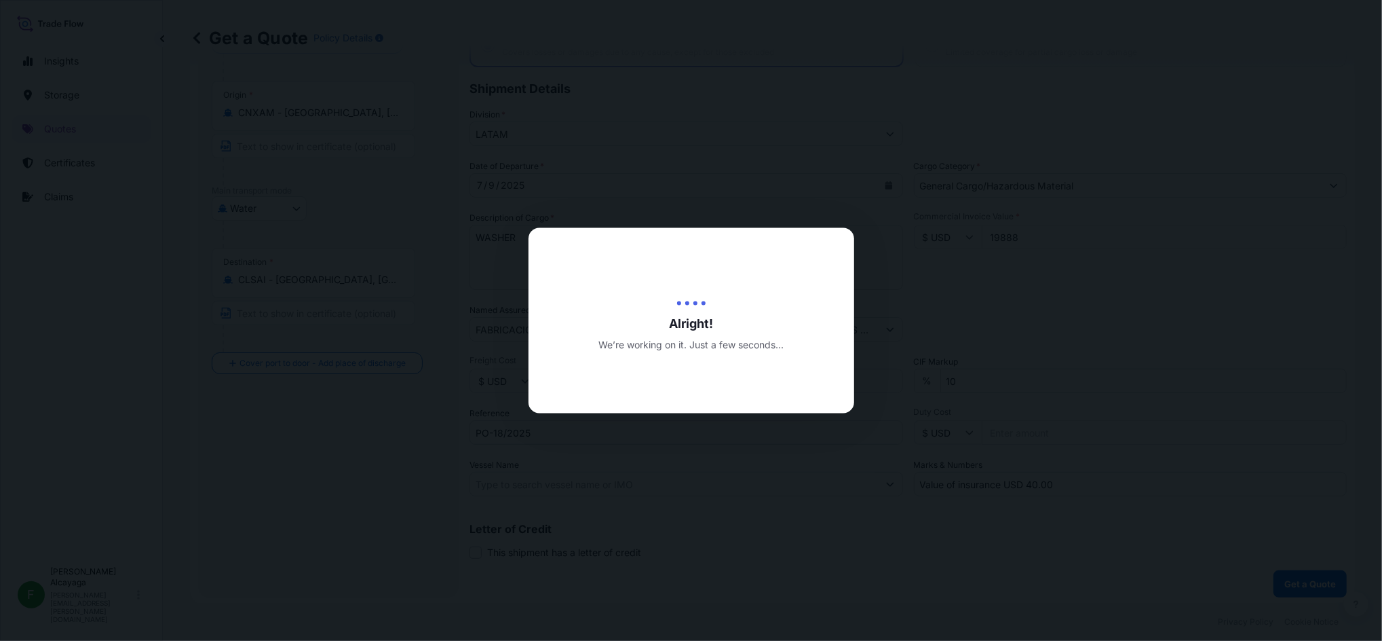
select select "Water"
